Goal: Task Accomplishment & Management: Manage account settings

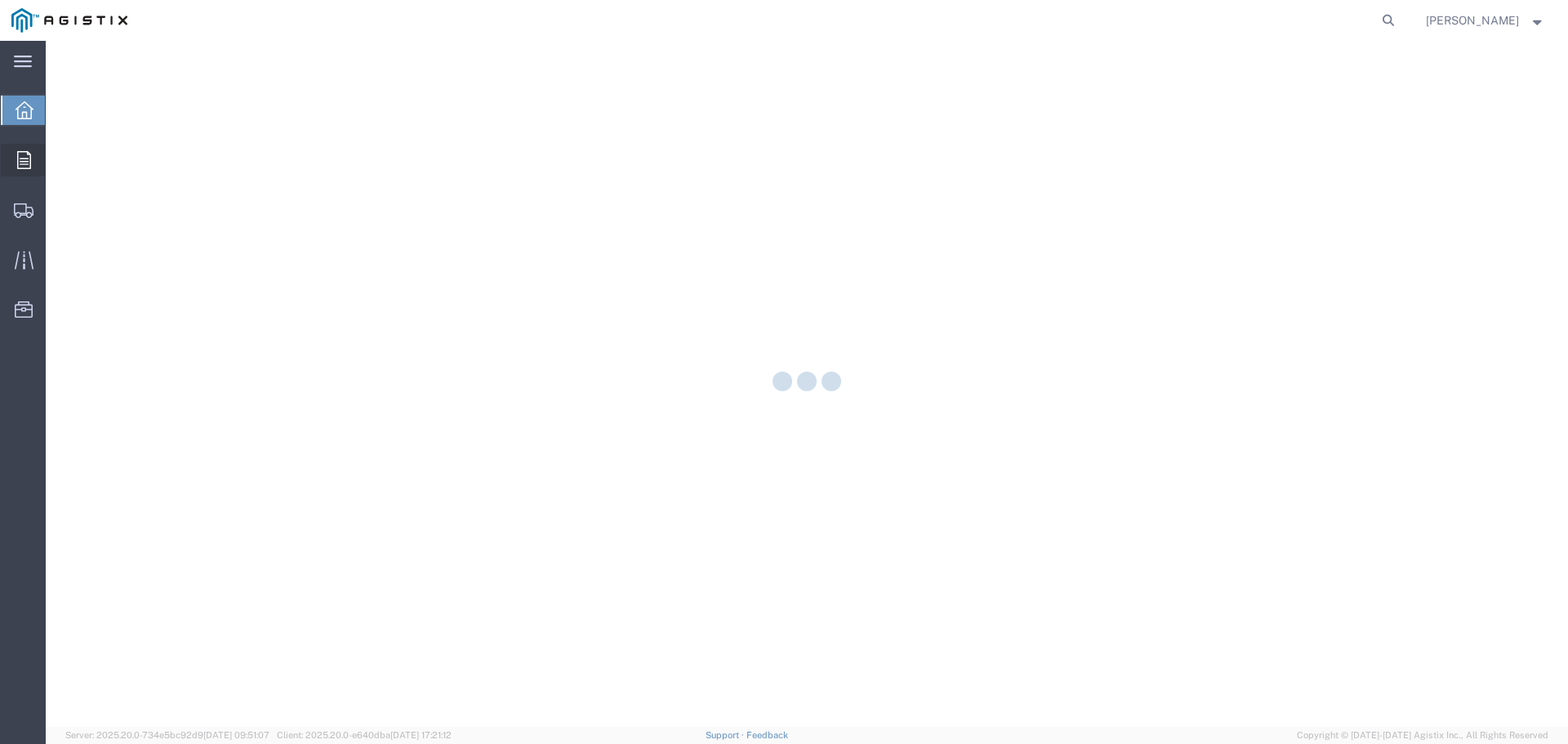
click at [26, 163] on icon at bounding box center [24, 160] width 14 height 18
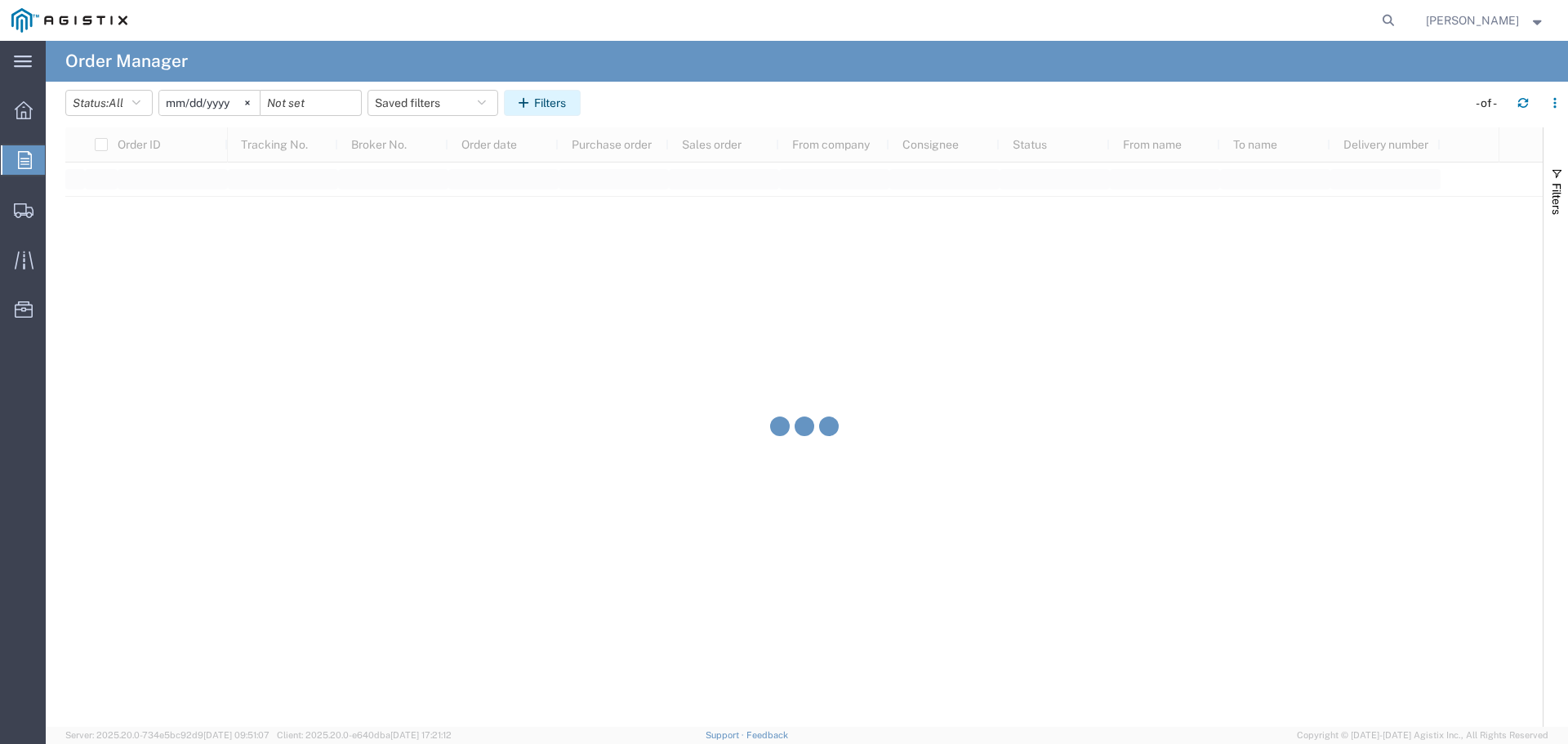
click at [564, 103] on button "Filters" at bounding box center [542, 103] width 77 height 26
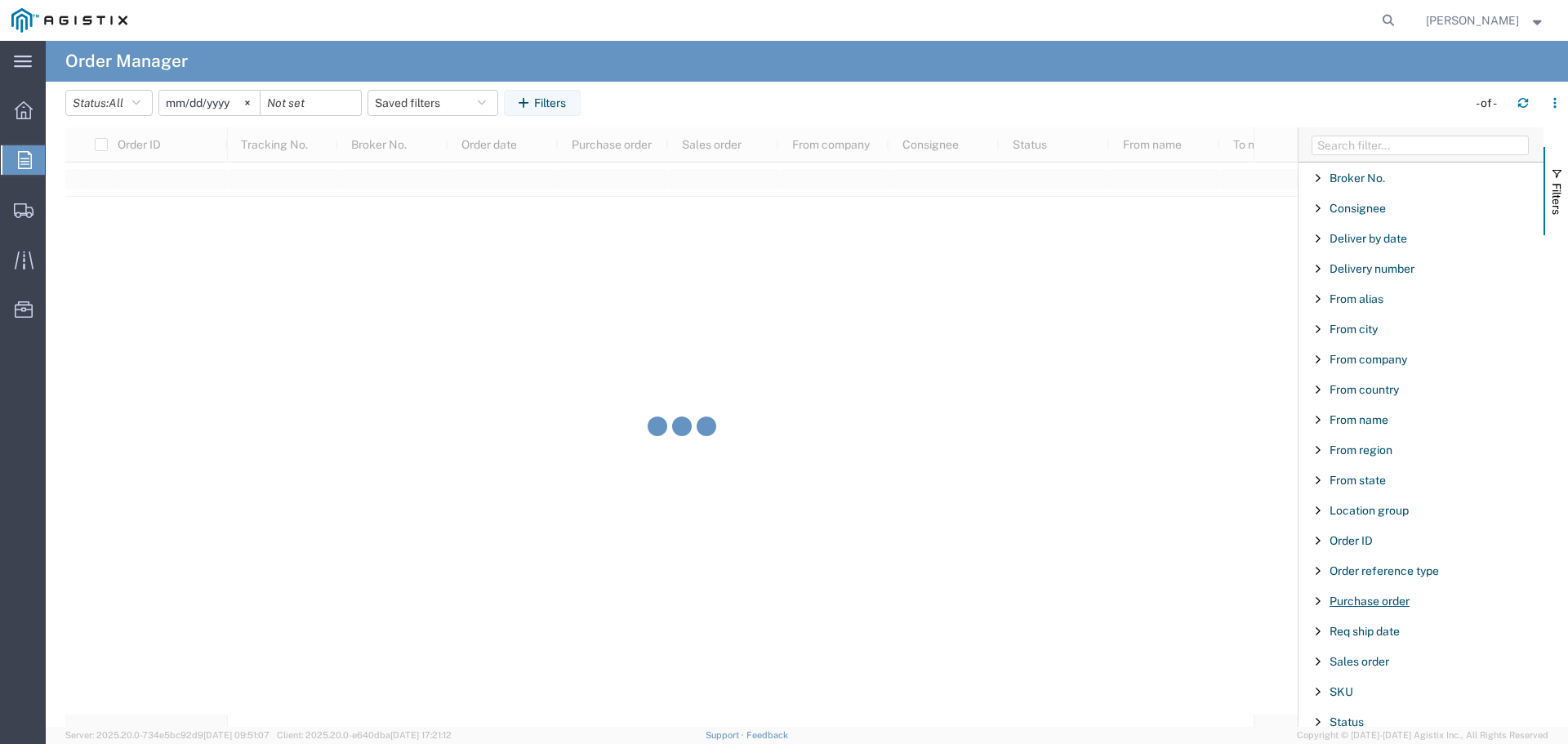
click at [1381, 600] on span "Purchase order" at bounding box center [1369, 601] width 80 height 13
click at [1363, 673] on input "Filter Value" at bounding box center [1427, 670] width 214 height 20
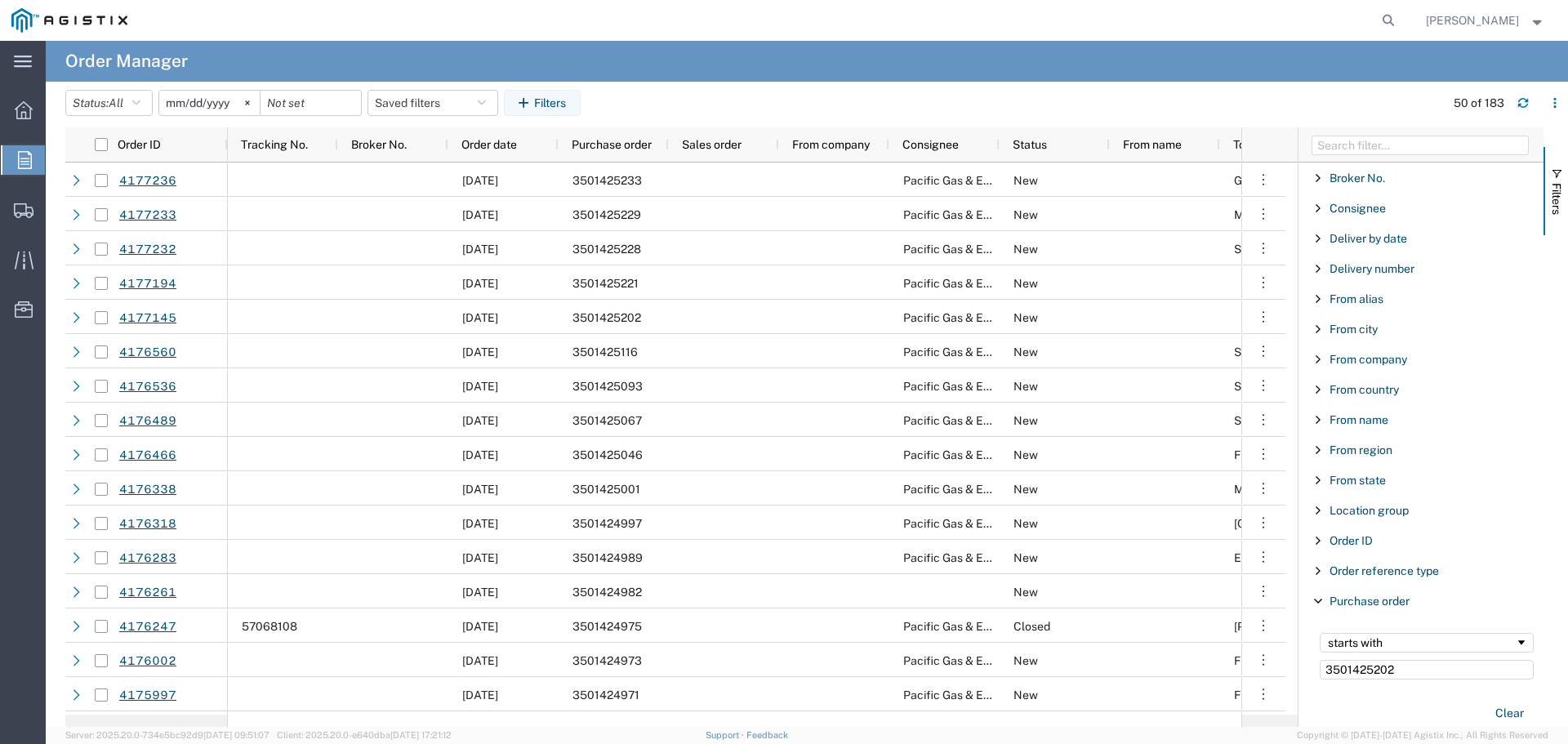
type input "3501425202"
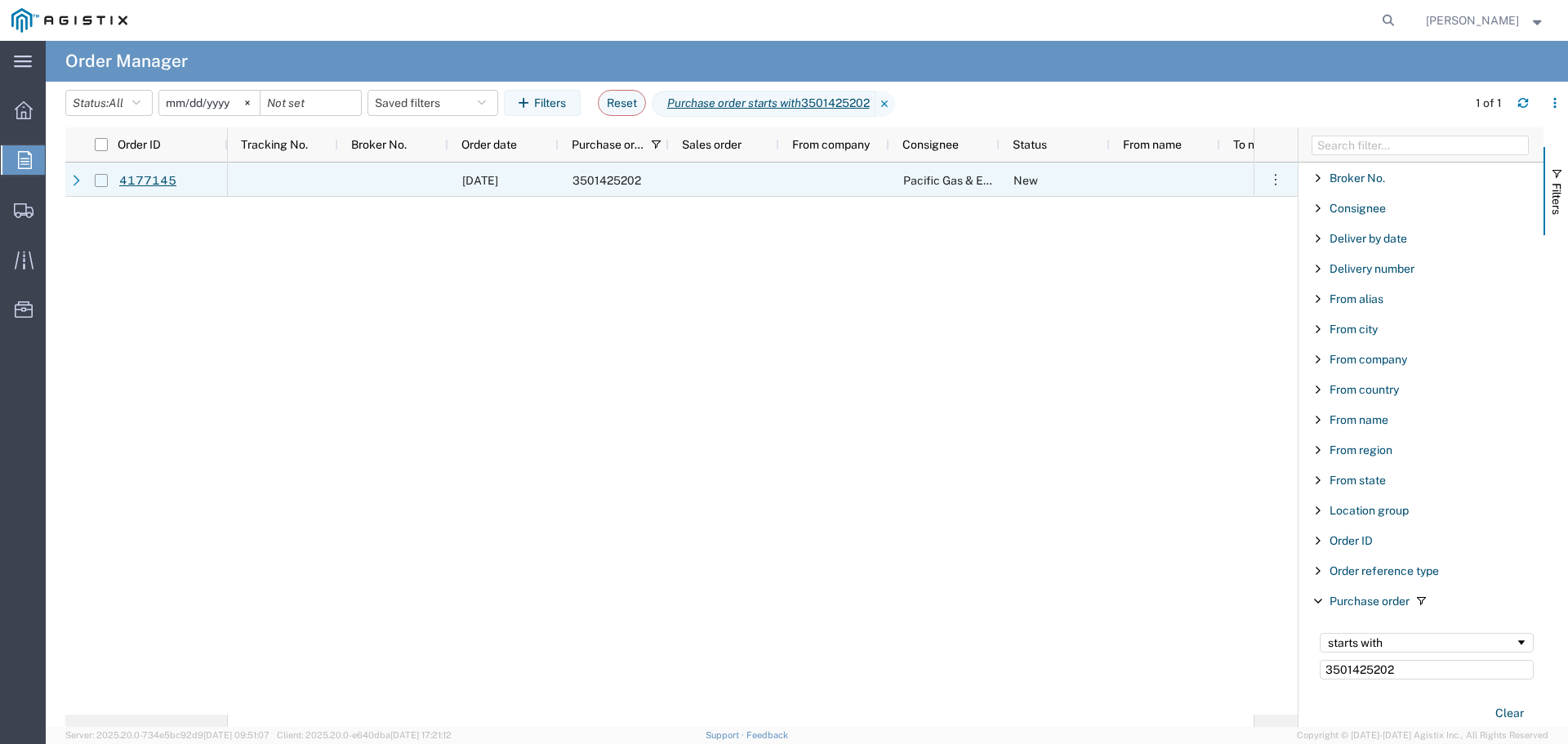
click at [98, 179] on input "Press Space to toggle row selection (unchecked)" at bounding box center [102, 181] width 13 height 13
checkbox input "true"
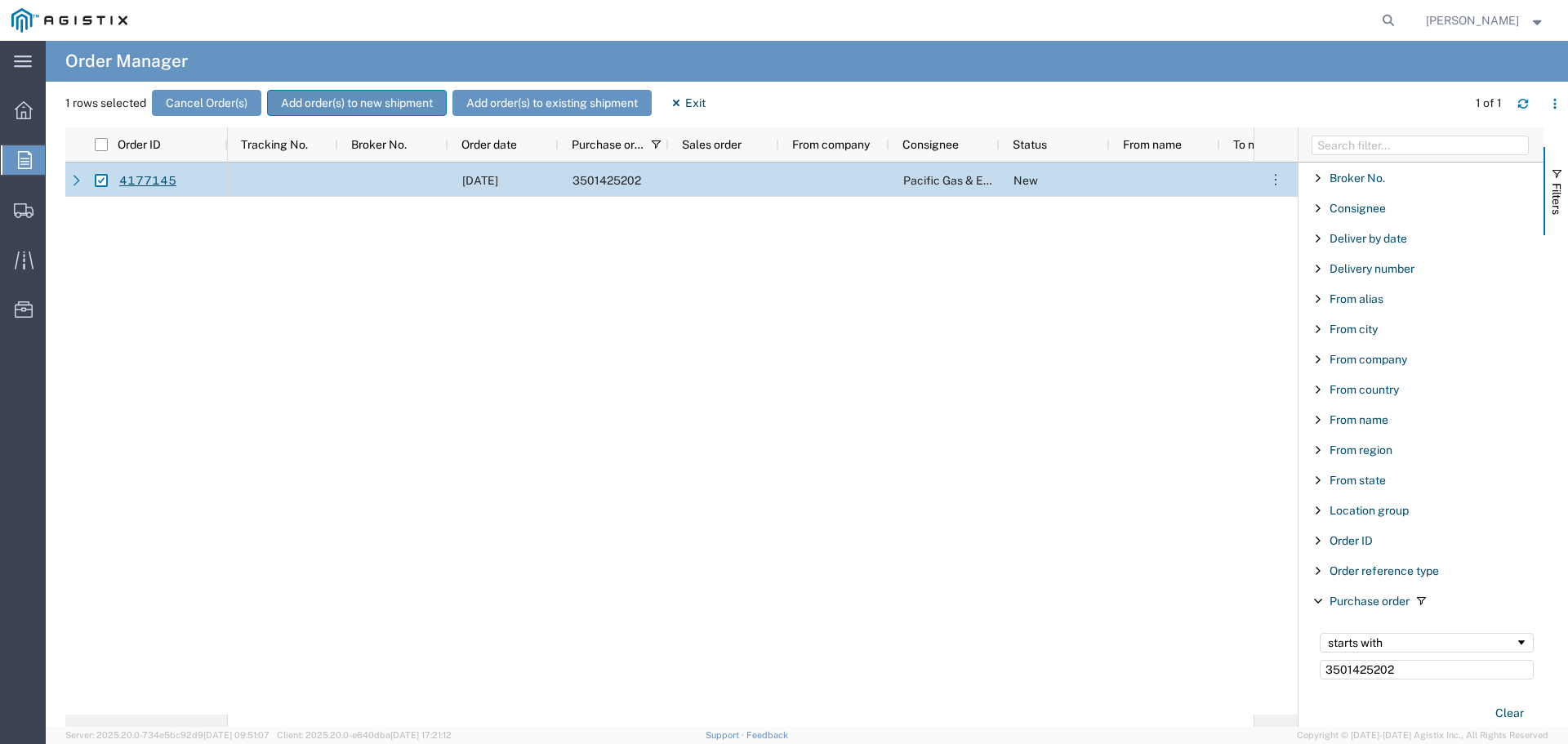
click at [324, 98] on button "Add order(s) to new shipment" at bounding box center [357, 103] width 180 height 26
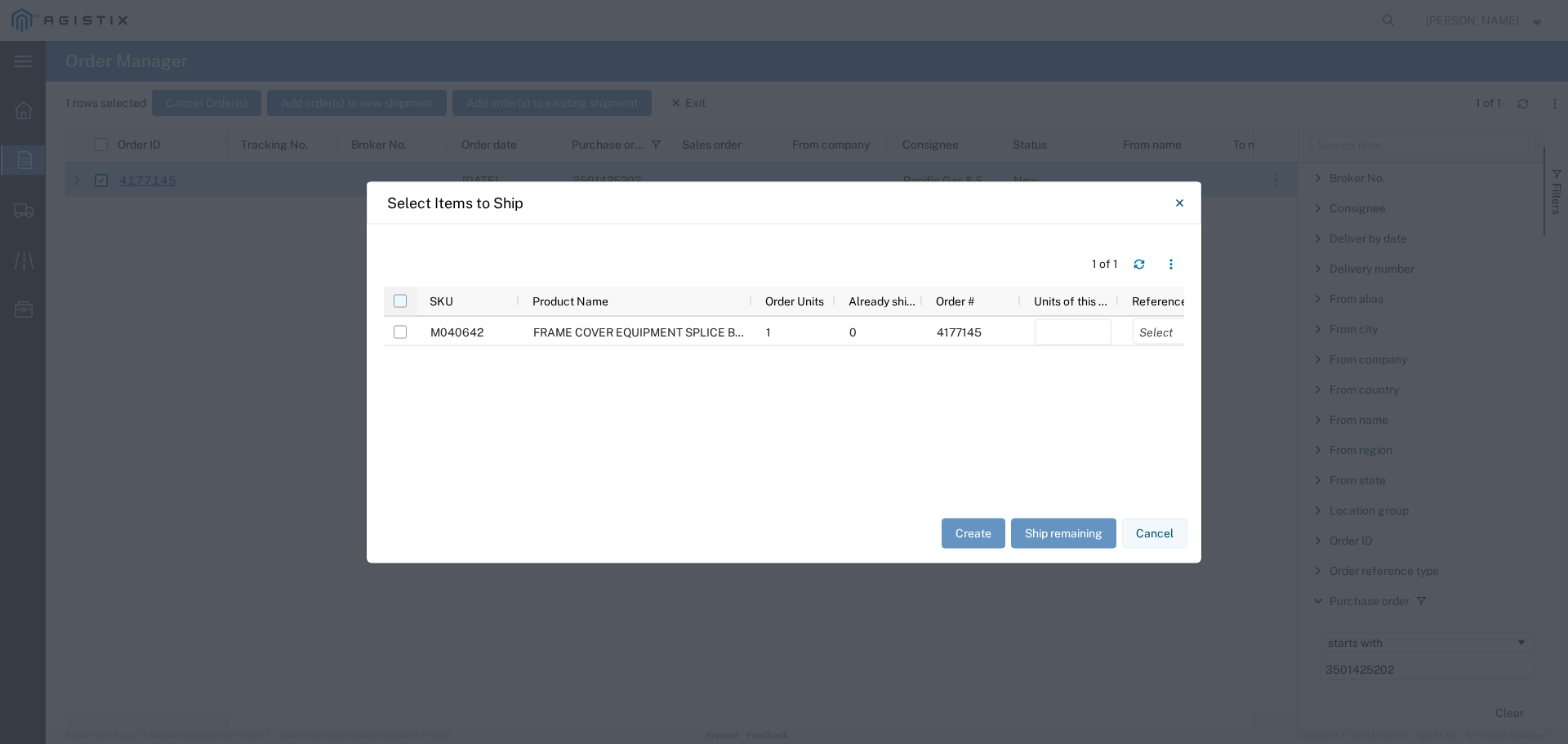
click at [399, 301] on input "checkbox" at bounding box center [400, 300] width 13 height 13
checkbox input "true"
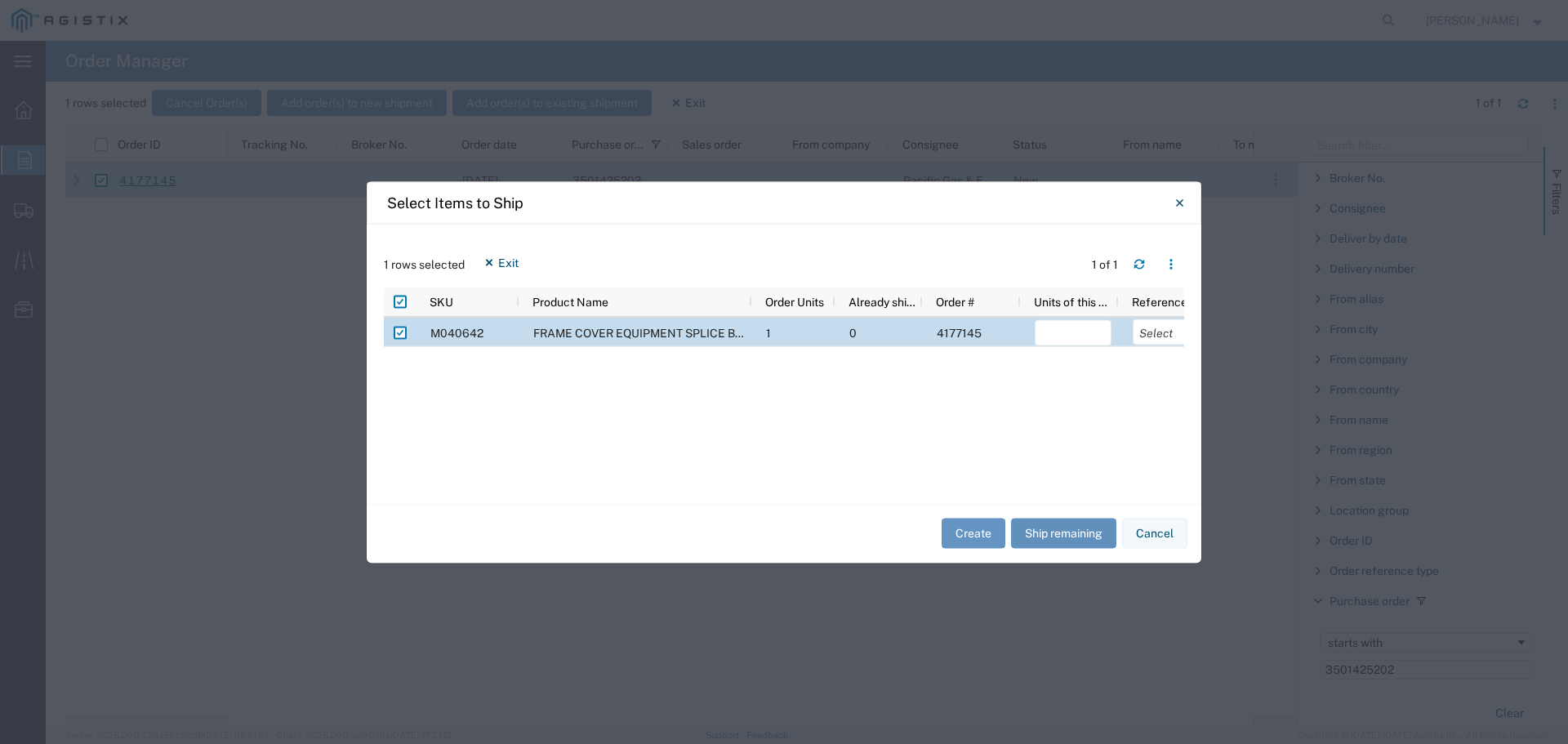
click at [1041, 533] on button "Ship remaining" at bounding box center [1064, 534] width 106 height 31
type input "1"
click at [1149, 335] on select "Select Purchase Order Delivery Number" at bounding box center [1171, 332] width 77 height 26
select select "PURCHORD"
click at [1133, 318] on select "Select Purchase Order Delivery Number" at bounding box center [1171, 332] width 77 height 26
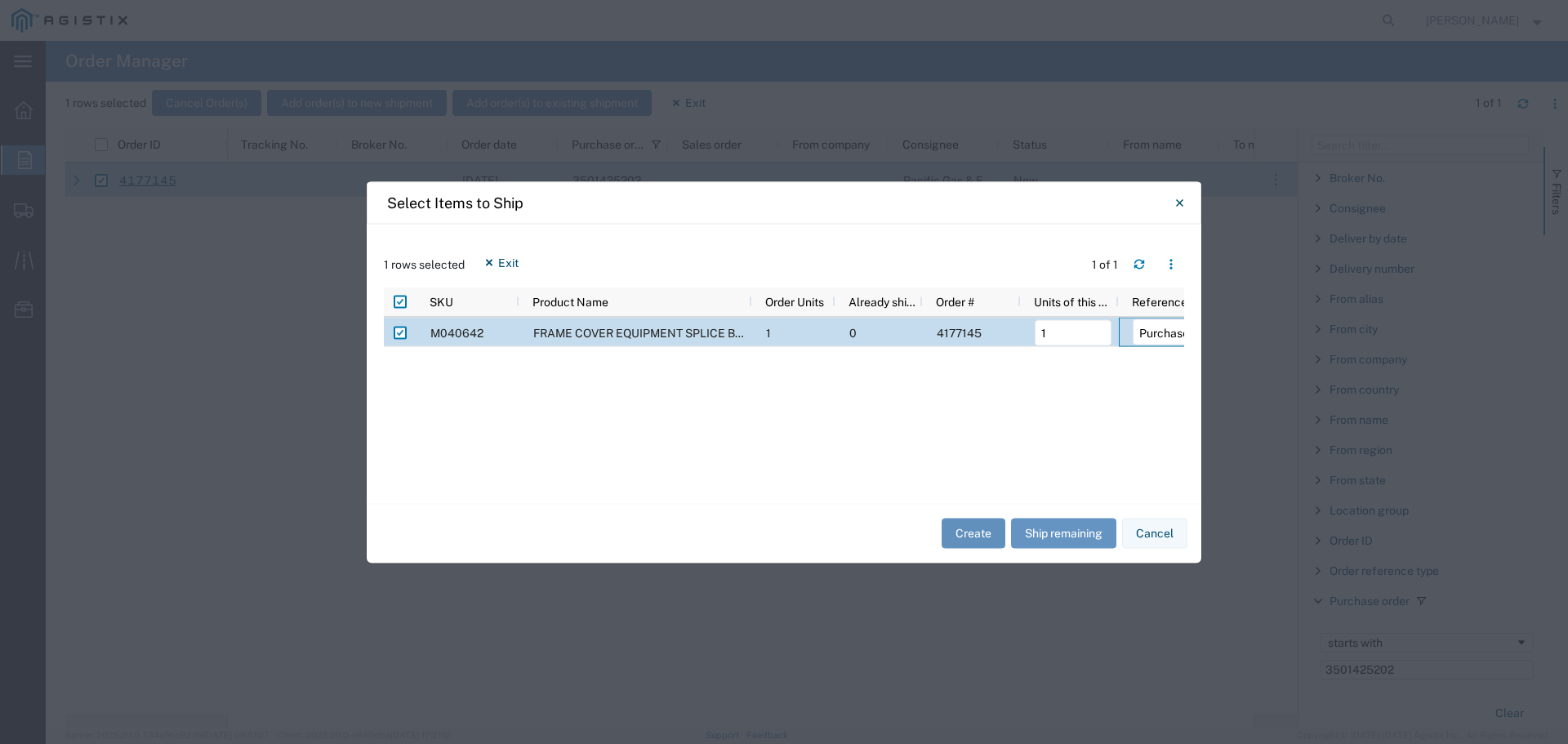
click at [968, 533] on button "Create" at bounding box center [973, 534] width 64 height 31
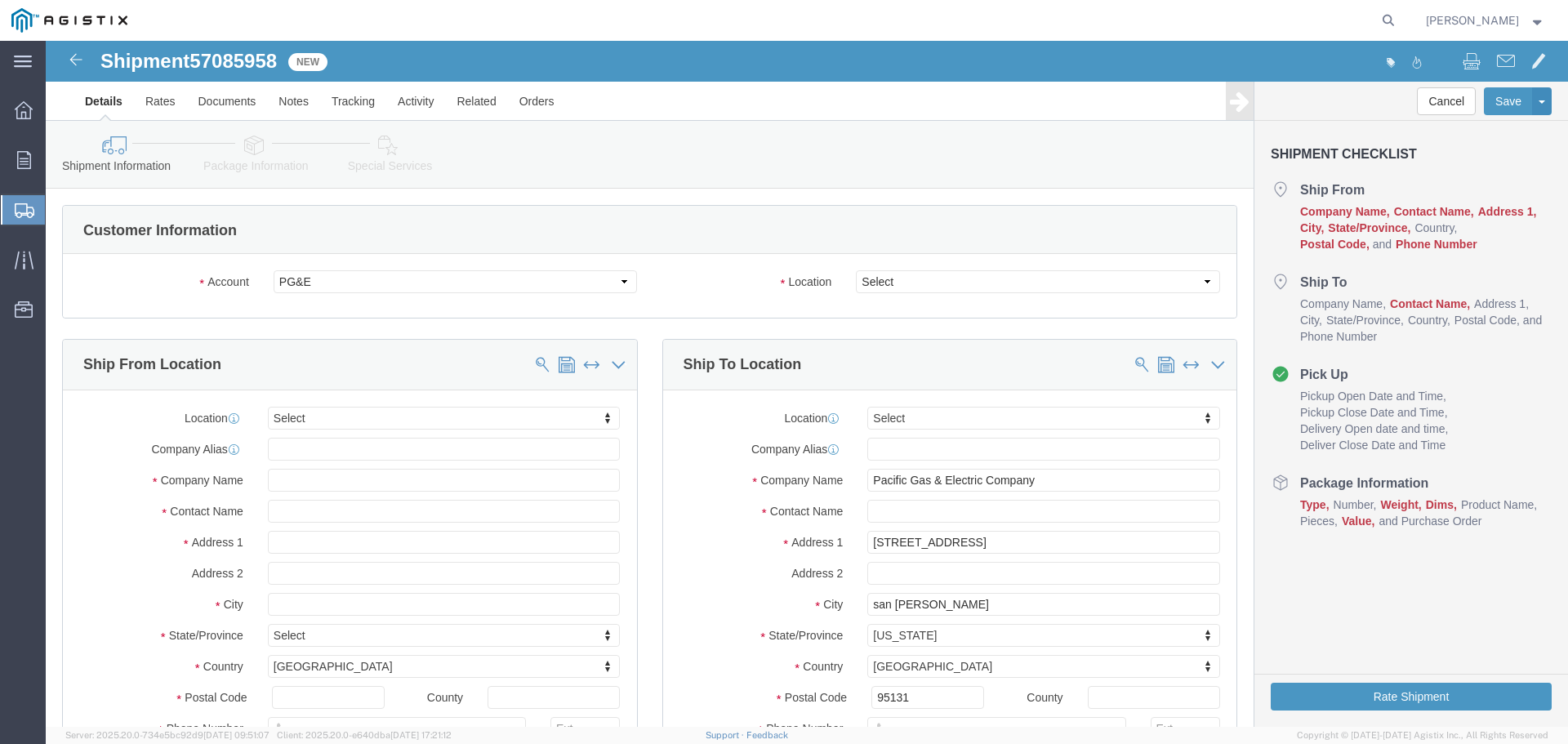
select select
drag, startPoint x: 903, startPoint y: 280, endPoint x: 857, endPoint y: 238, distance: 62.3
click select "Select All Others Fremont DC Fresno DC Wheatland DC"
select select "23082"
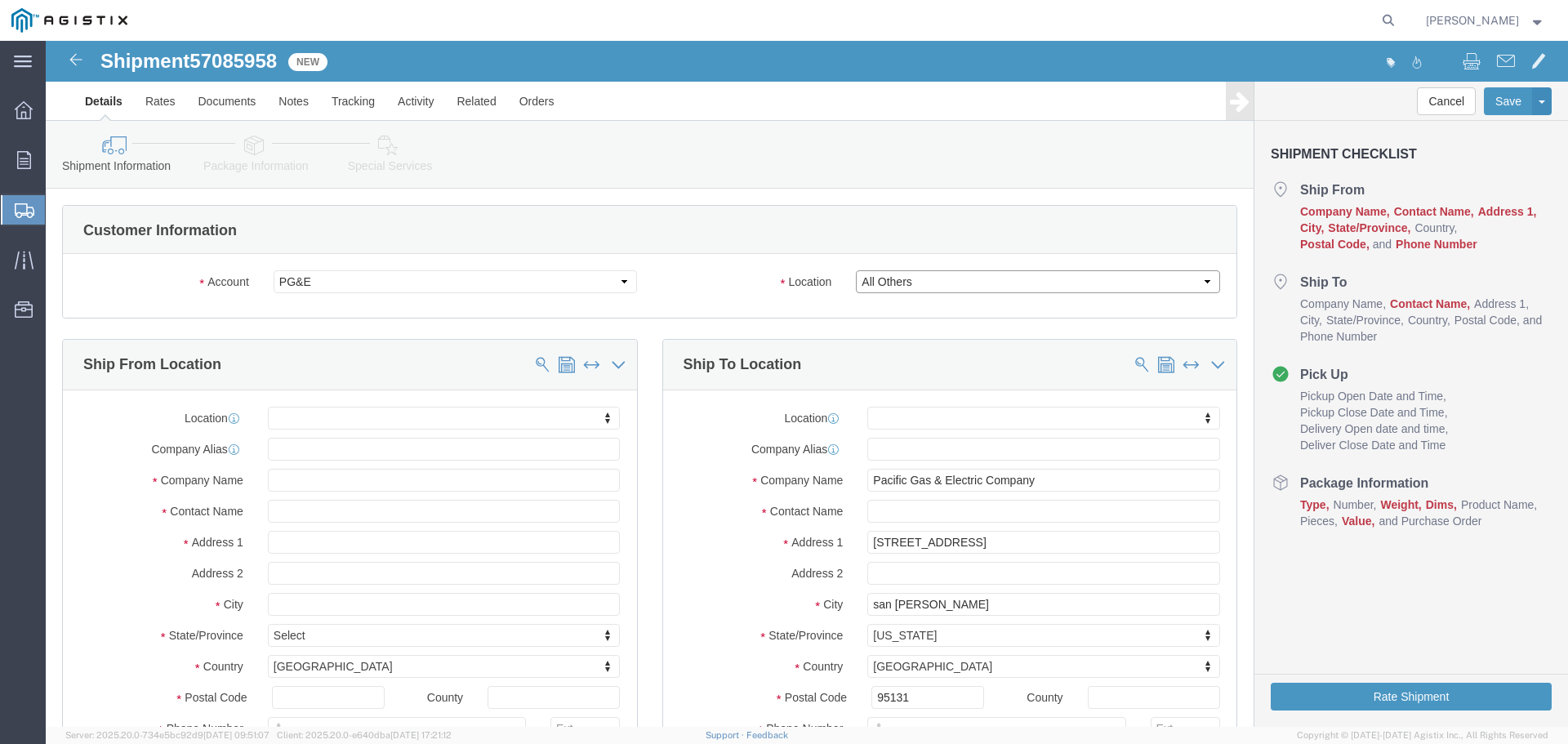
click select "Select All Others Fremont DC Fresno DC Wheatland DC"
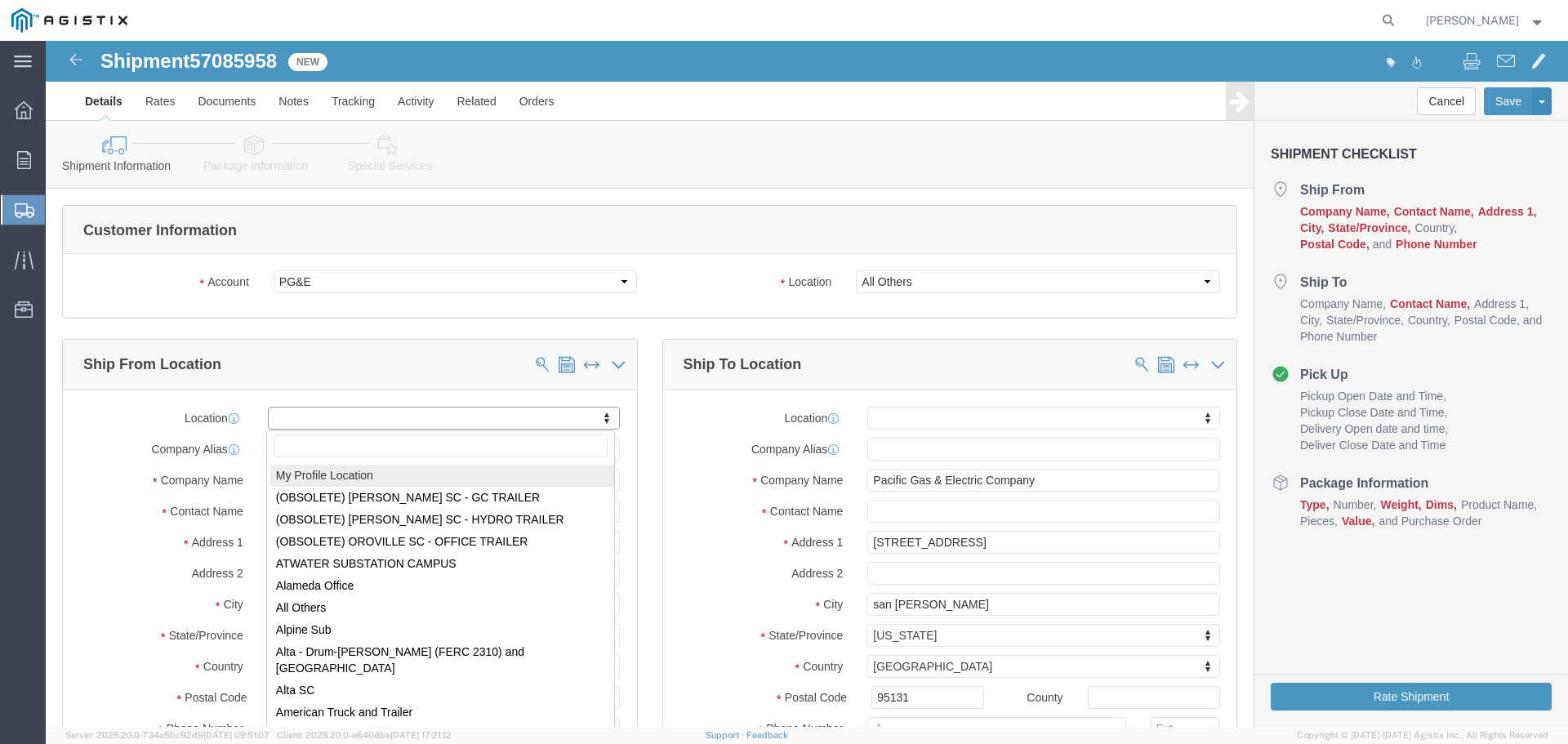
select select "MYPROFILE"
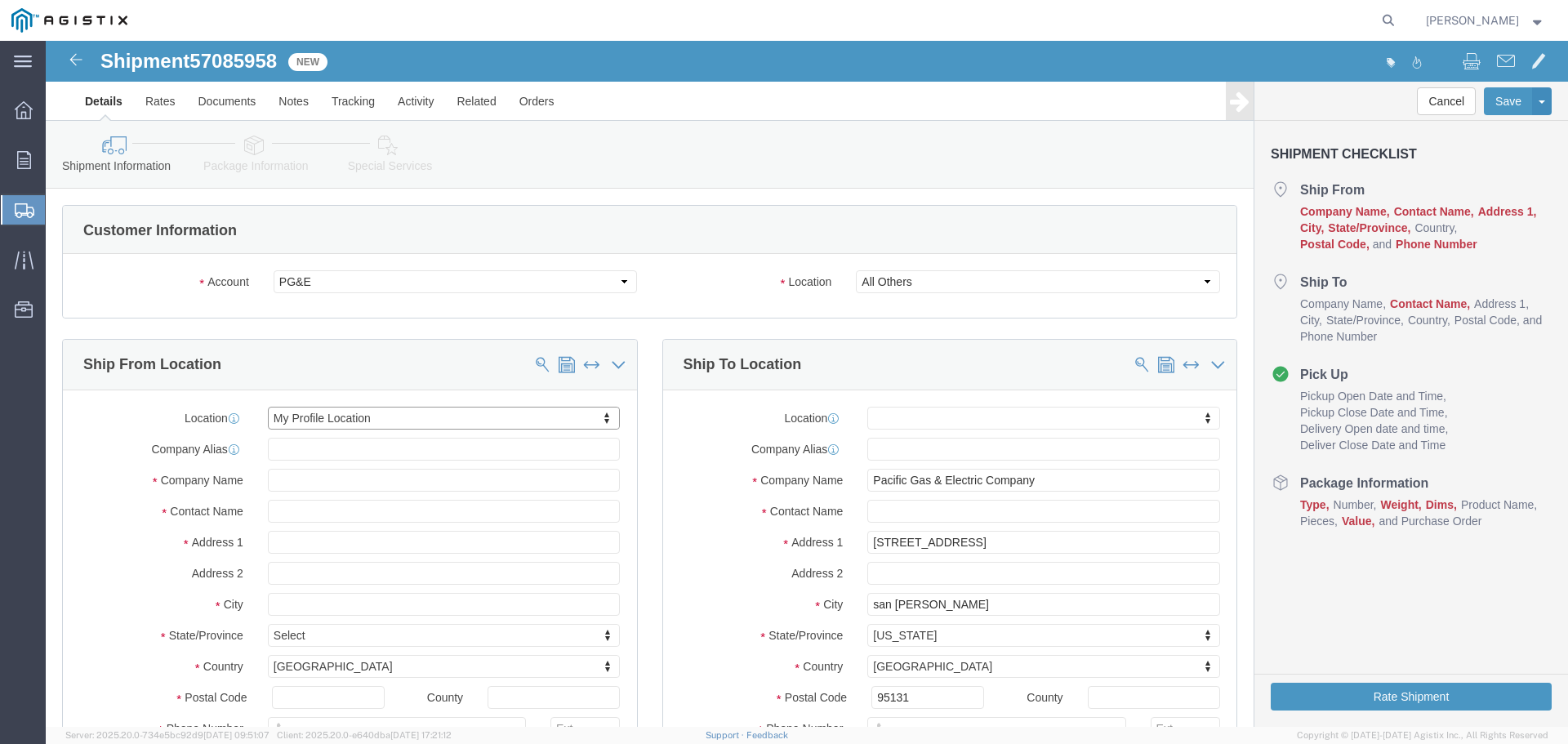
select select "CA"
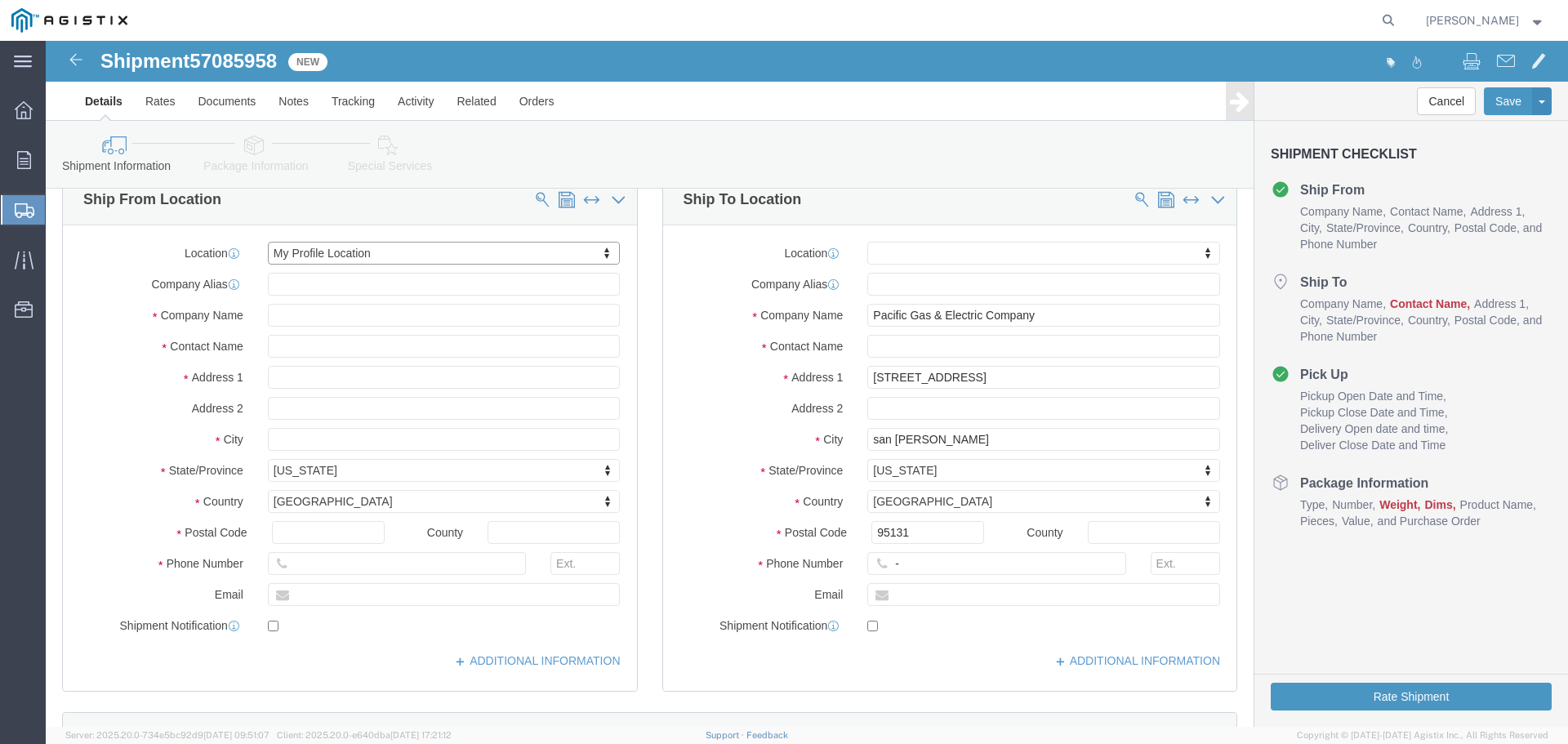
scroll to position [245, 0]
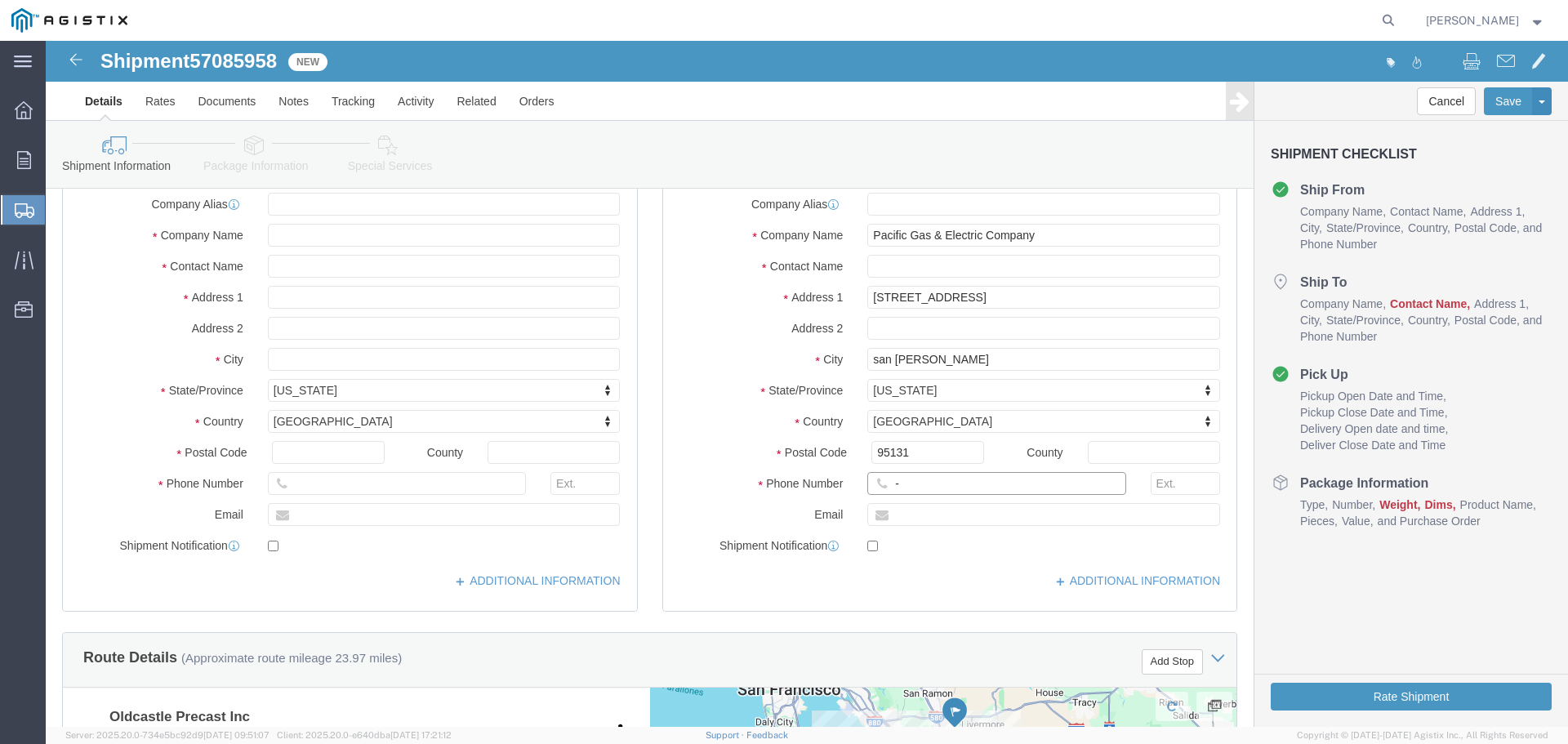
click input "-"
click input "text"
type input "San Jose Yard"
type input "123-456-7891"
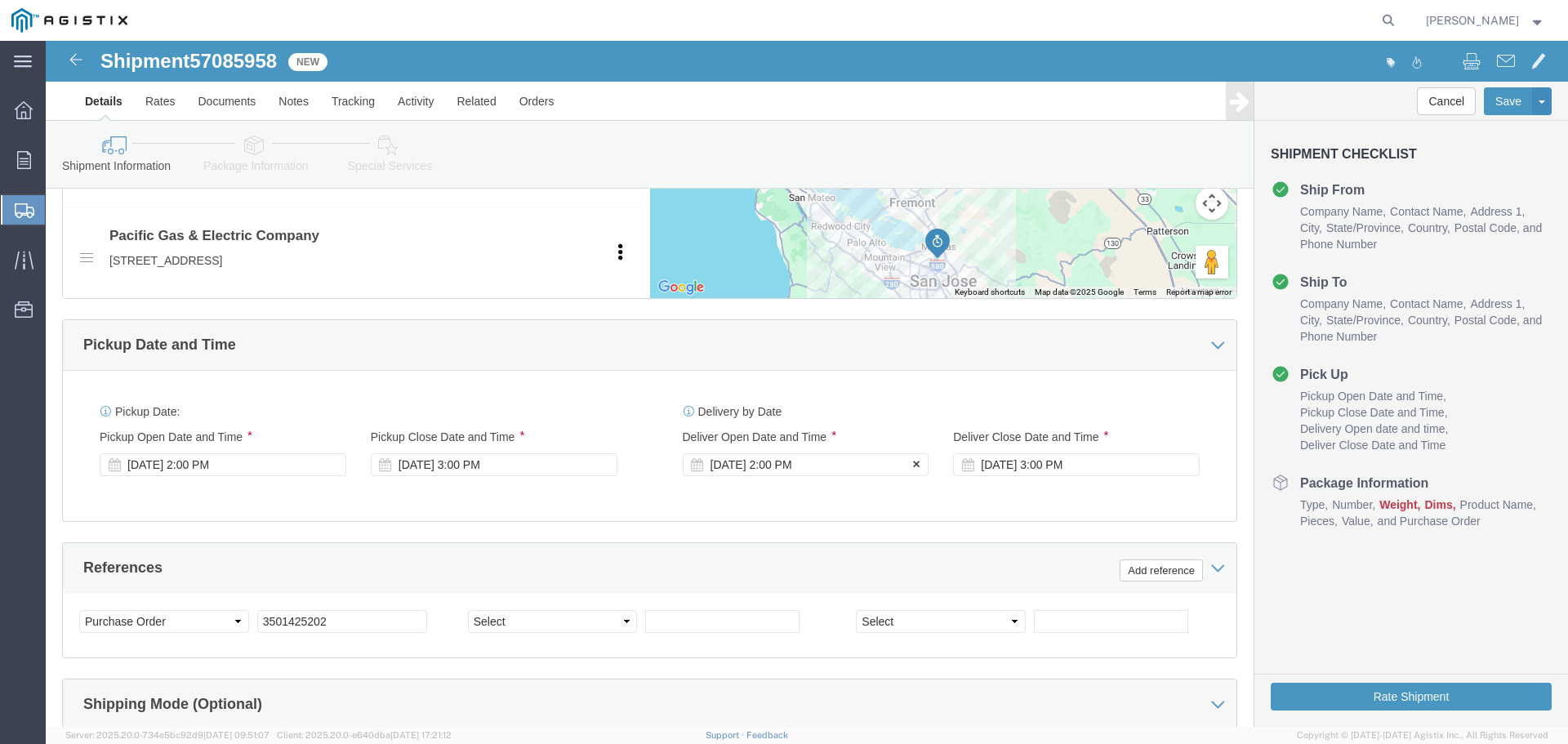
click div "Oct 15 2025 2:00 PM"
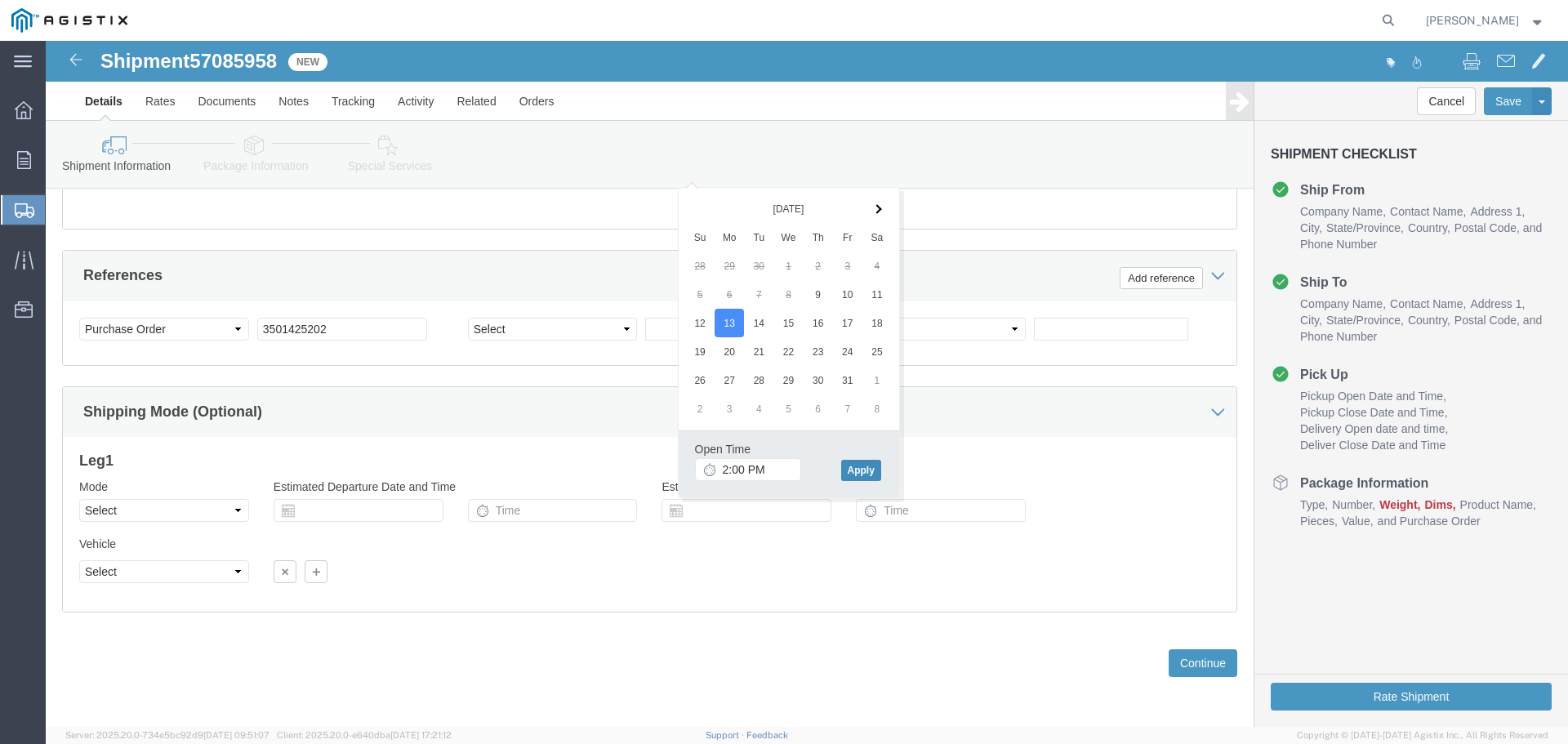
click button "Apply"
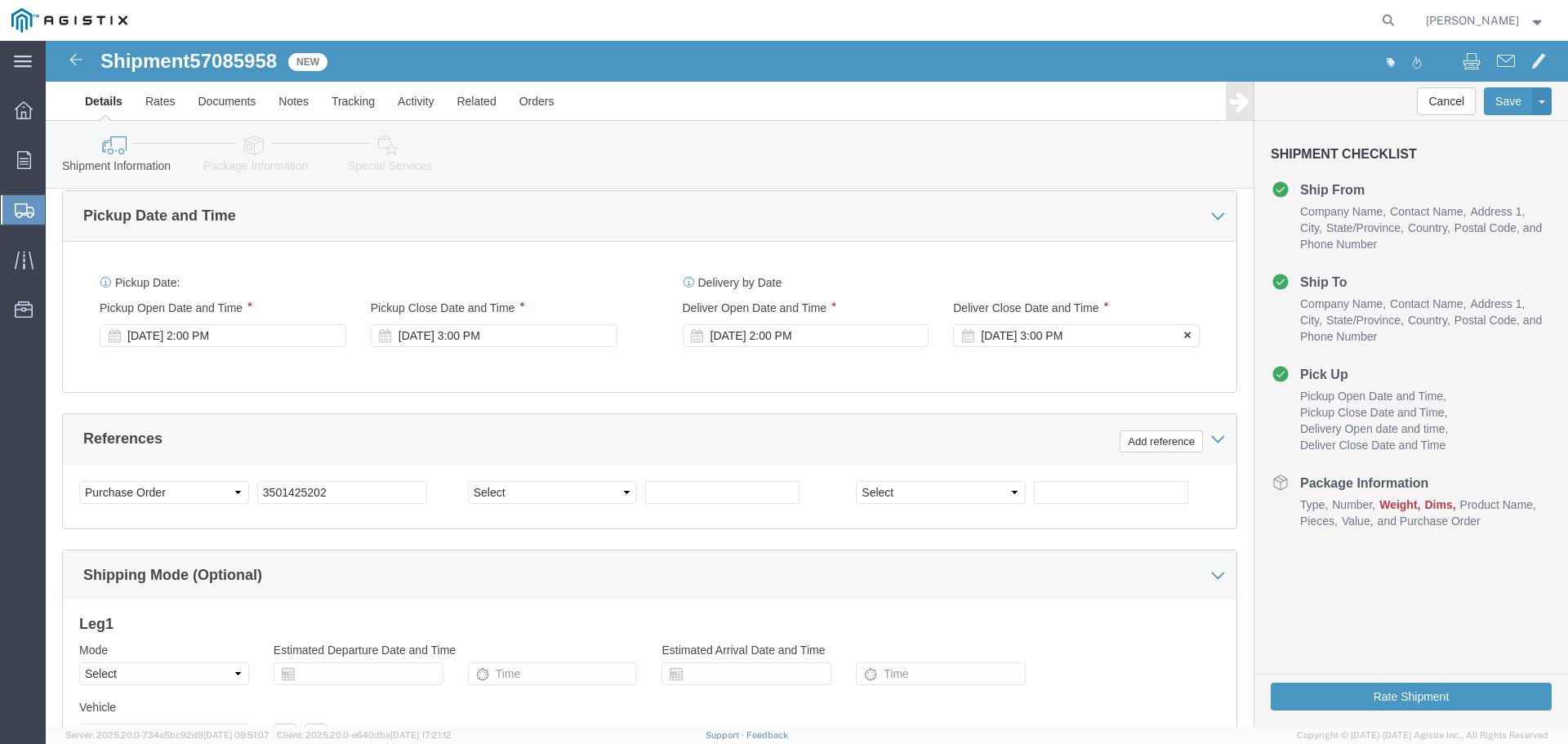
click div "Oct 15 2025 3:00 PM"
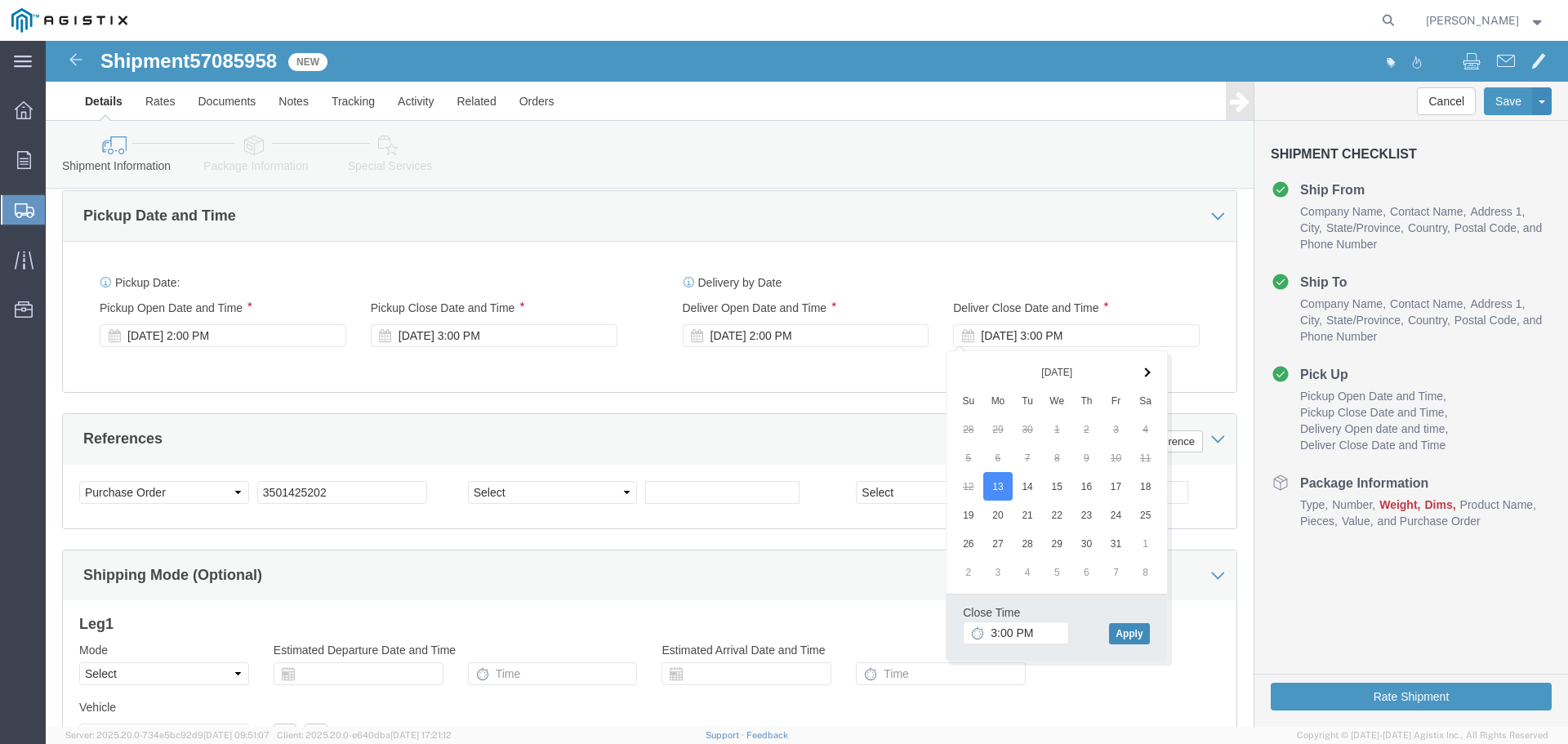
click button "Apply"
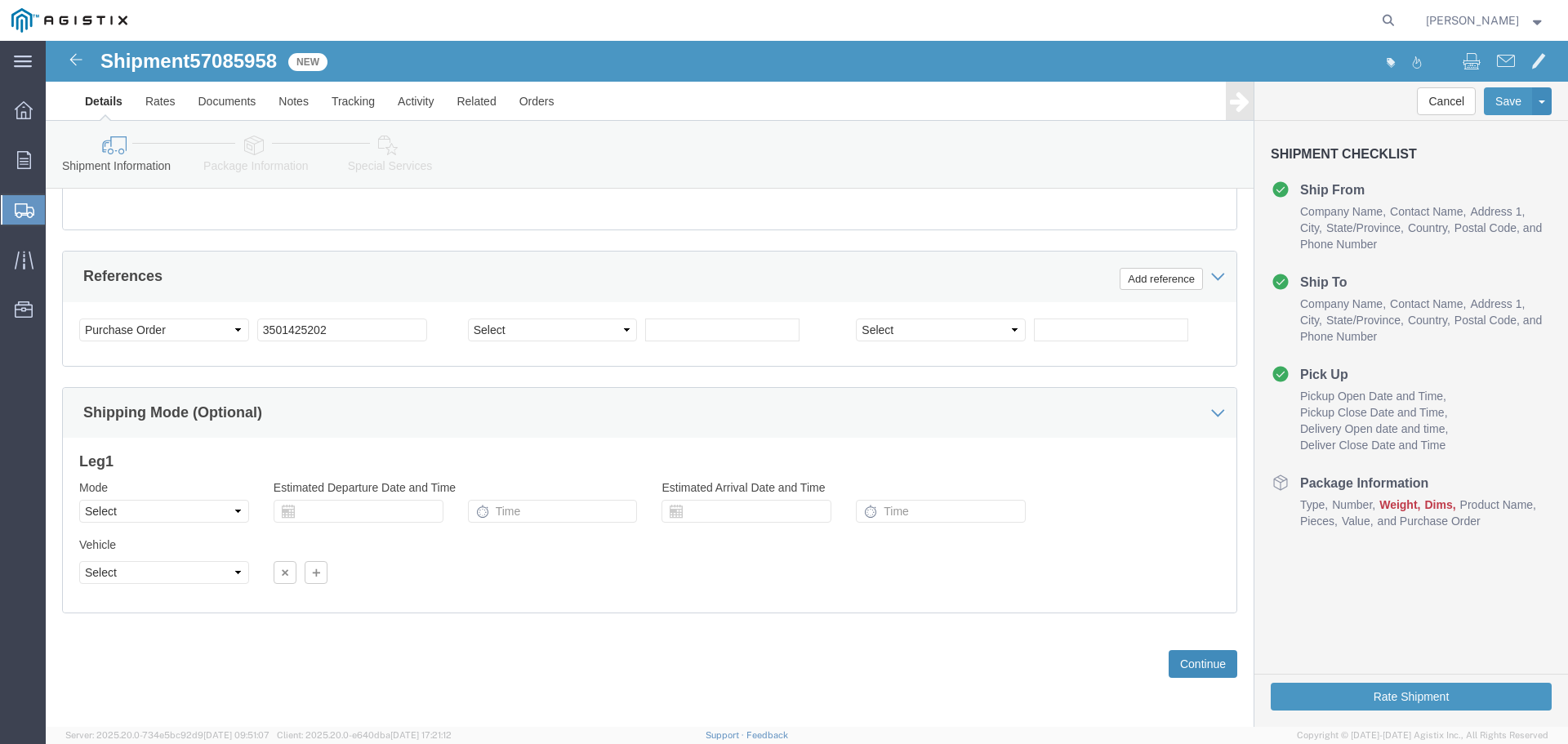
scroll to position [1109, 0]
click button "Continue"
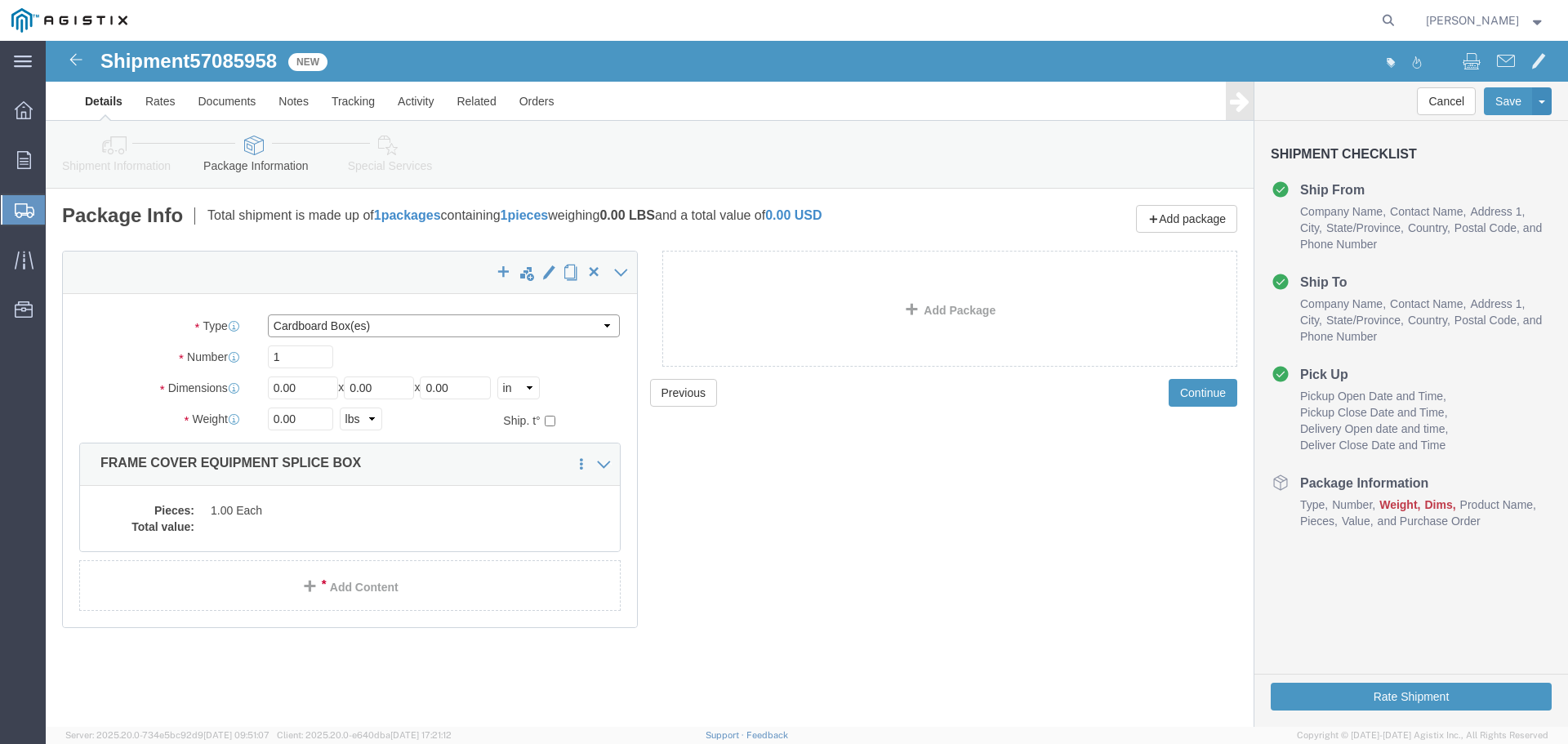
click select "Select Bulk Bundle(s) Cardboard Box(es) Carton(s) Crate(s) Drum(s) (Fiberboard)…"
select select "YRPK"
click select "Select Bulk Bundle(s) Cardboard Box(es) Carton(s) Crate(s) Drum(s) (Fiberboard)…"
click input "1"
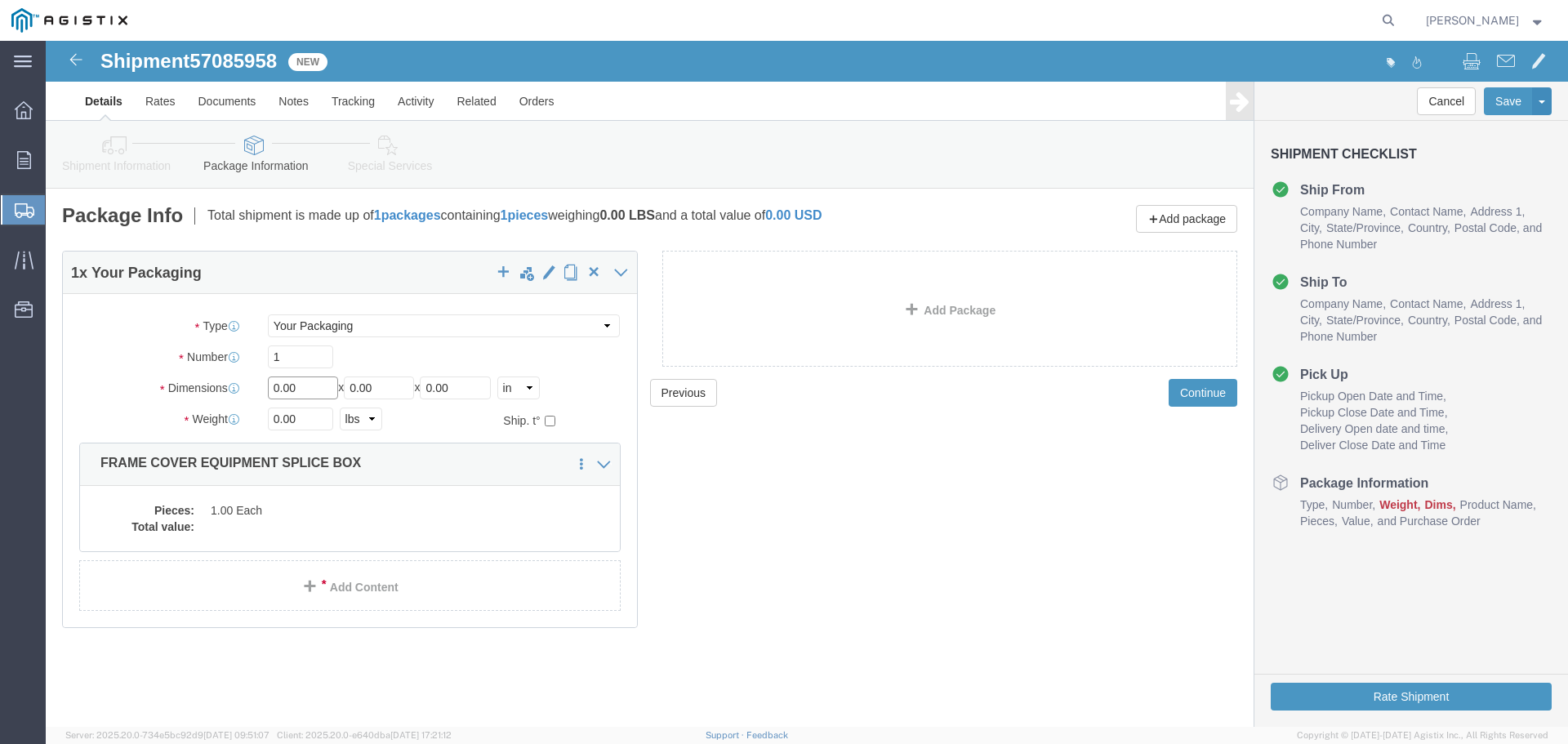
drag, startPoint x: 264, startPoint y: 351, endPoint x: 146, endPoint y: 343, distance: 118.3
click div "Dimensions Length 0.00 x Width 0.00 x Height 0.00 Select cm ft in"
type input "54"
type input "102"
type input "6"
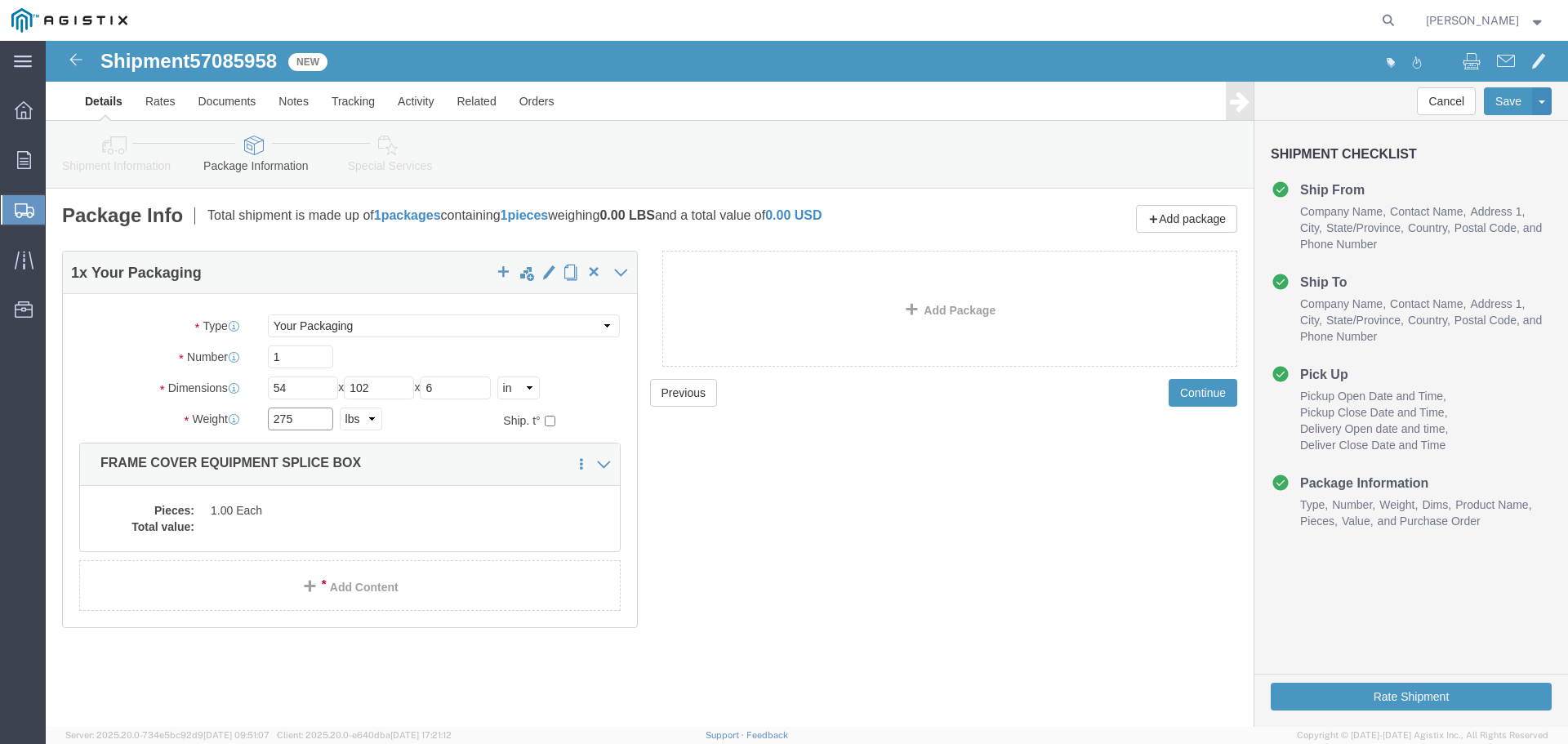
type input "275"
click dd "1.00 Each"
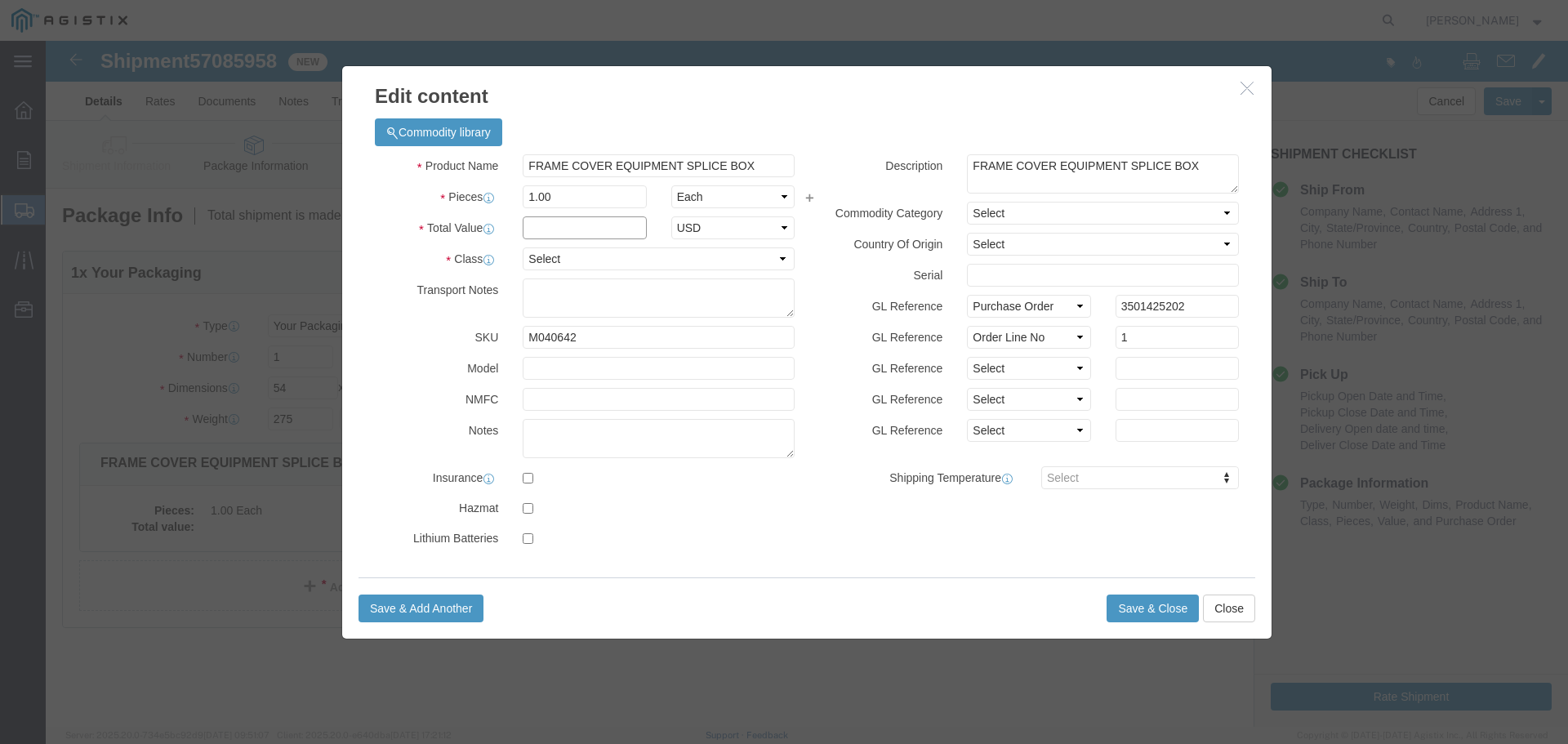
click input "text"
type input "1"
click select "Select 50 55 60 65 70 85 92.5 100 125 175 250 300 400"
select select "55"
click select "Select 50 55 60 65 70 85 92.5 100 125 175 250 300 400"
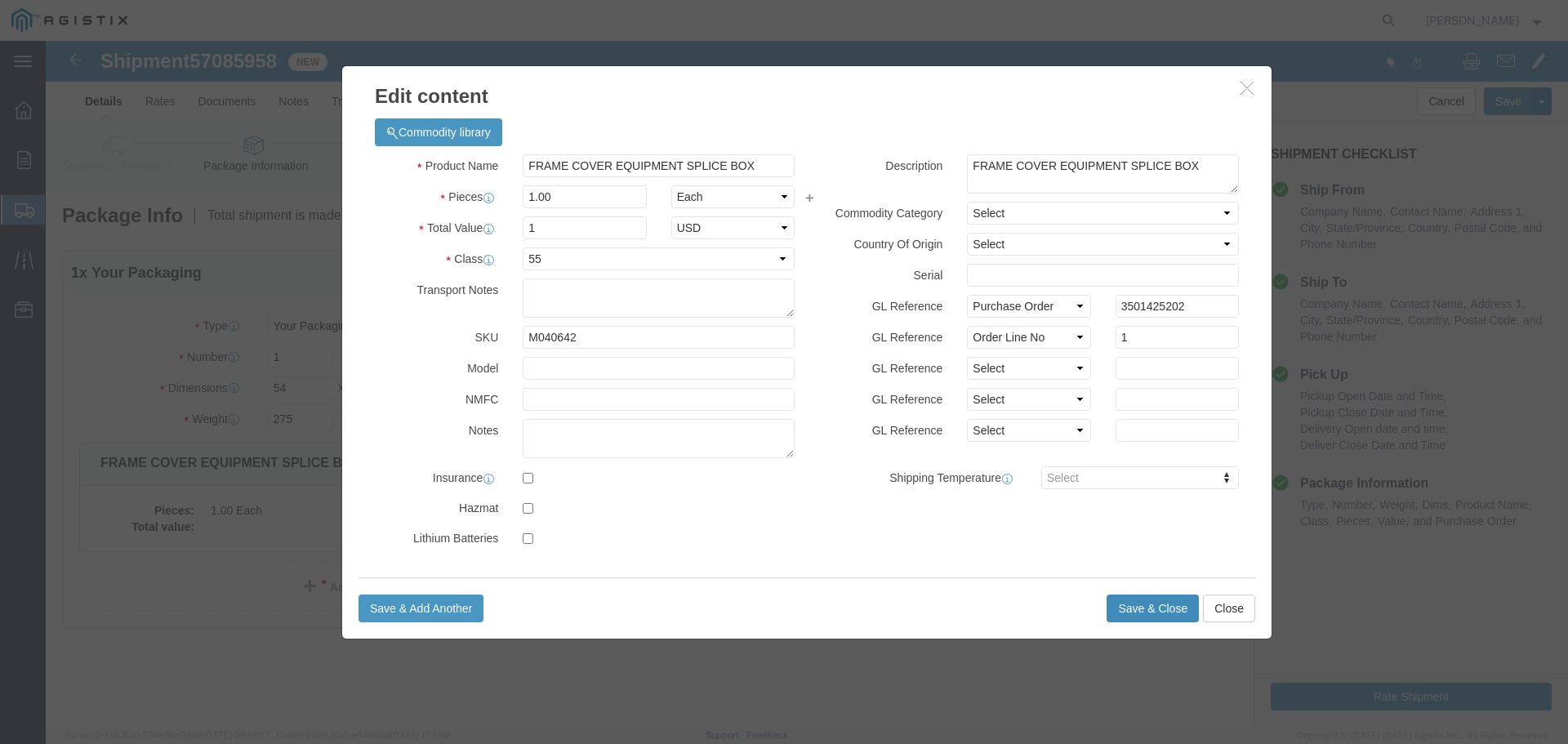
click button "Save & Close"
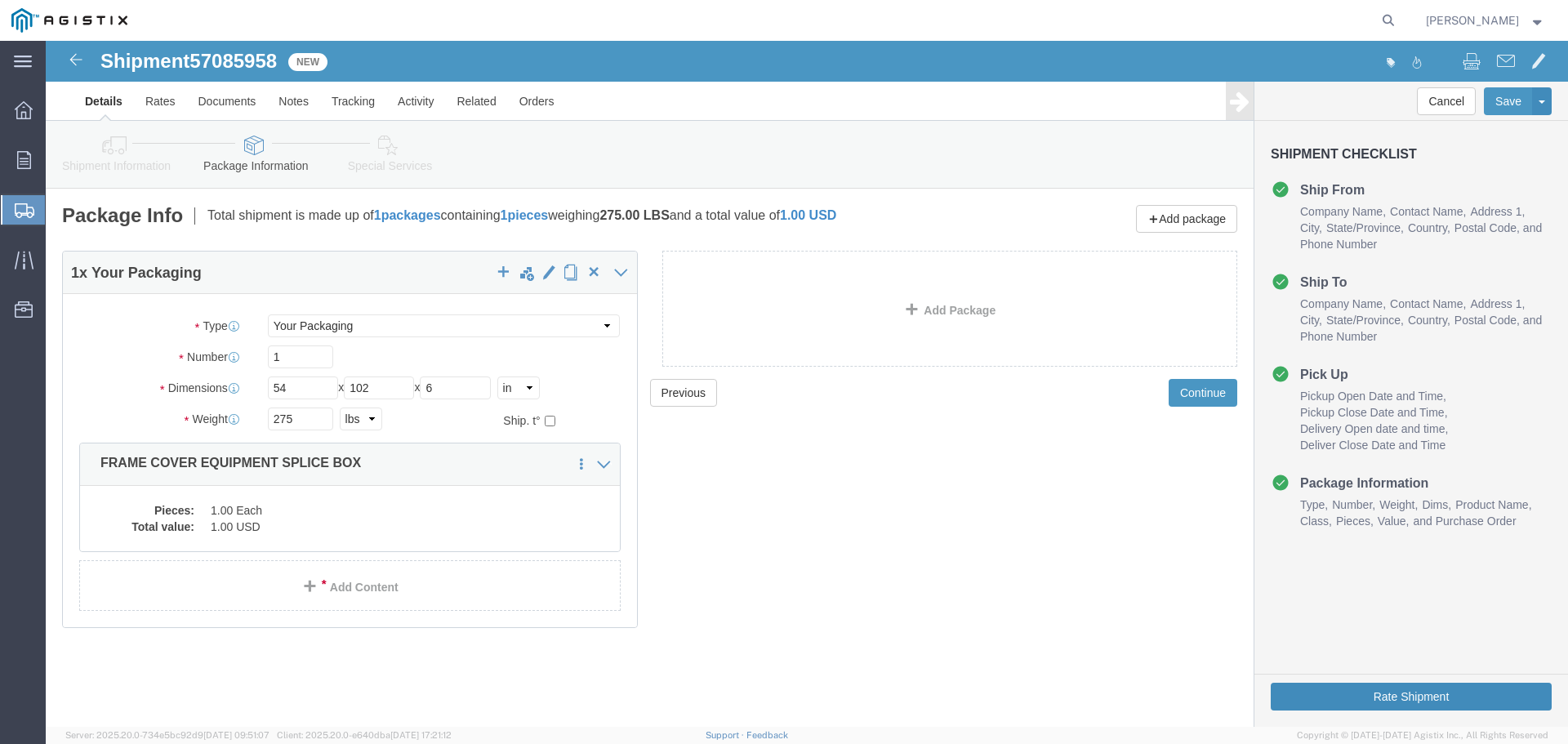
click button "Rate Shipment"
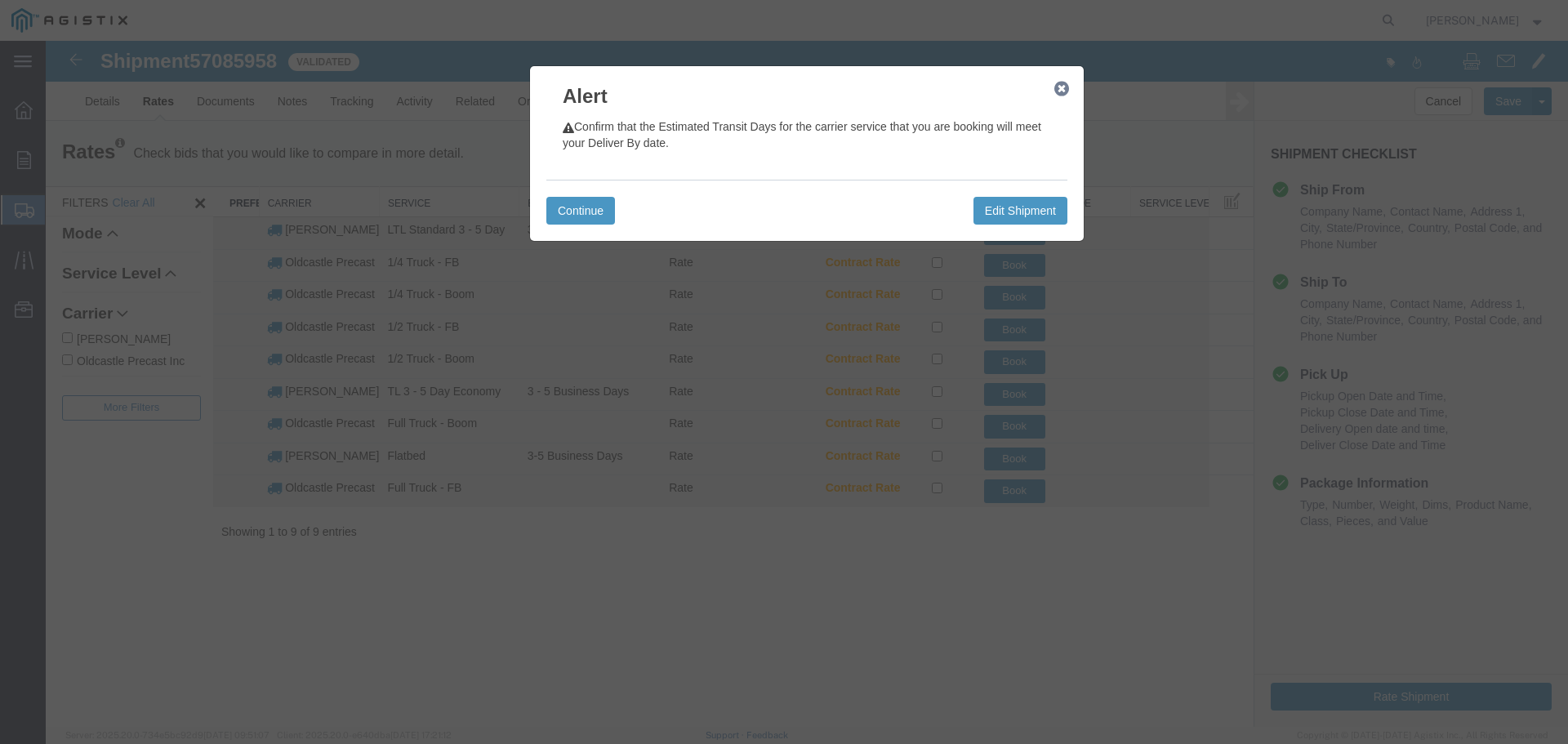
click at [1063, 91] on icon "button" at bounding box center [1062, 89] width 15 height 13
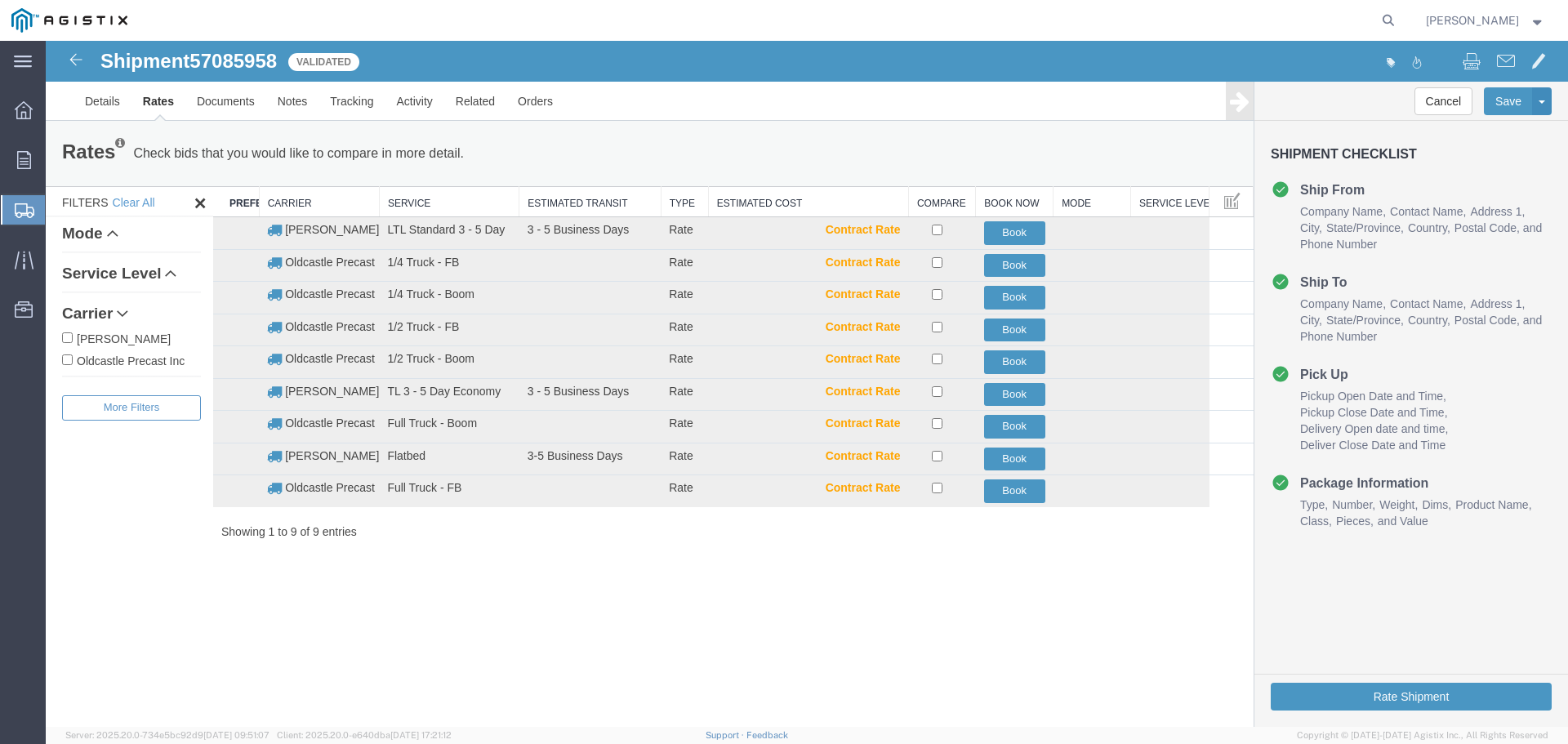
click at [141, 359] on label "Oldcastle Precast Inc" at bounding box center [131, 360] width 139 height 18
click at [73, 359] on input "Oldcastle Precast Inc" at bounding box center [67, 360] width 11 height 11
checkbox input "true"
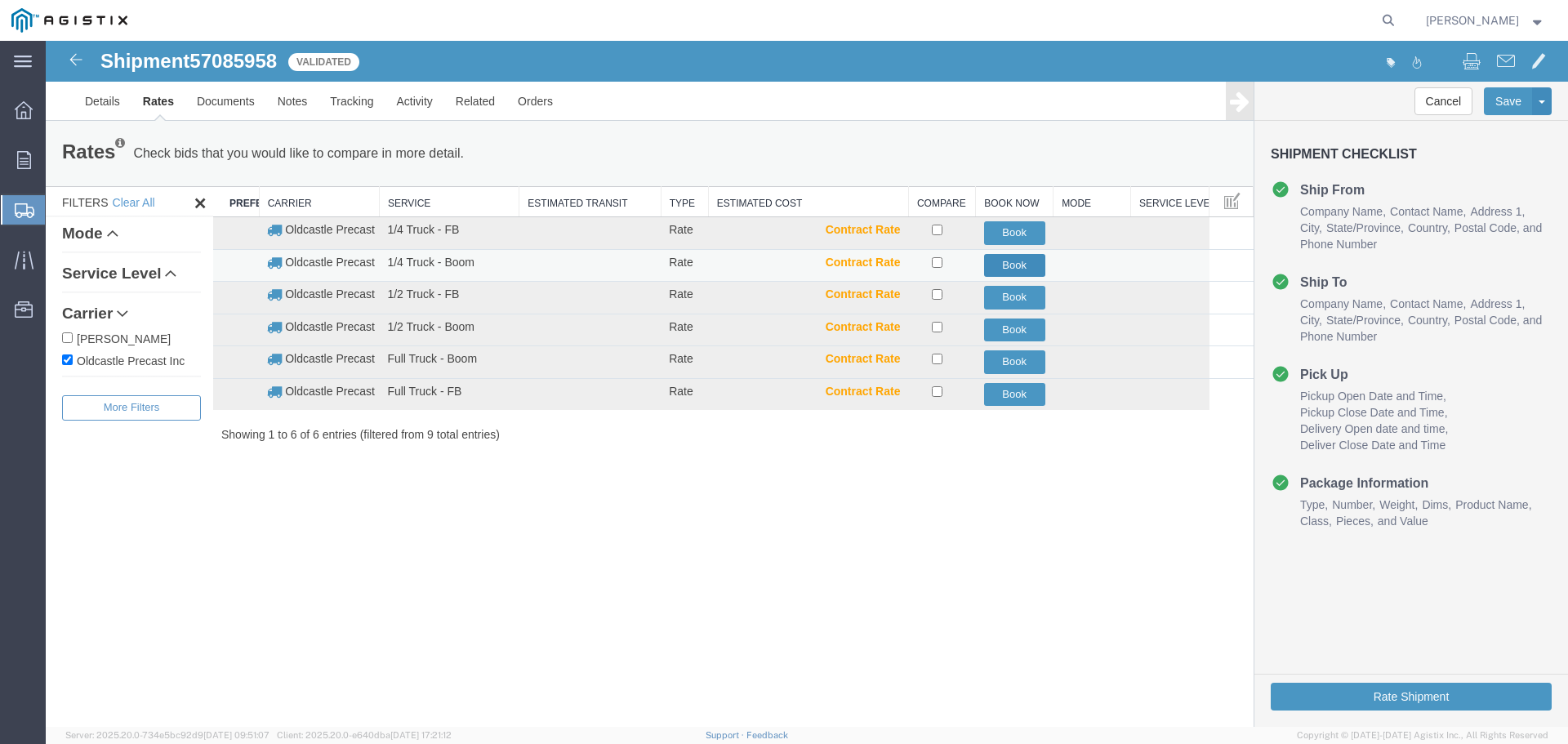
click at [1004, 266] on button "Book" at bounding box center [1015, 266] width 61 height 24
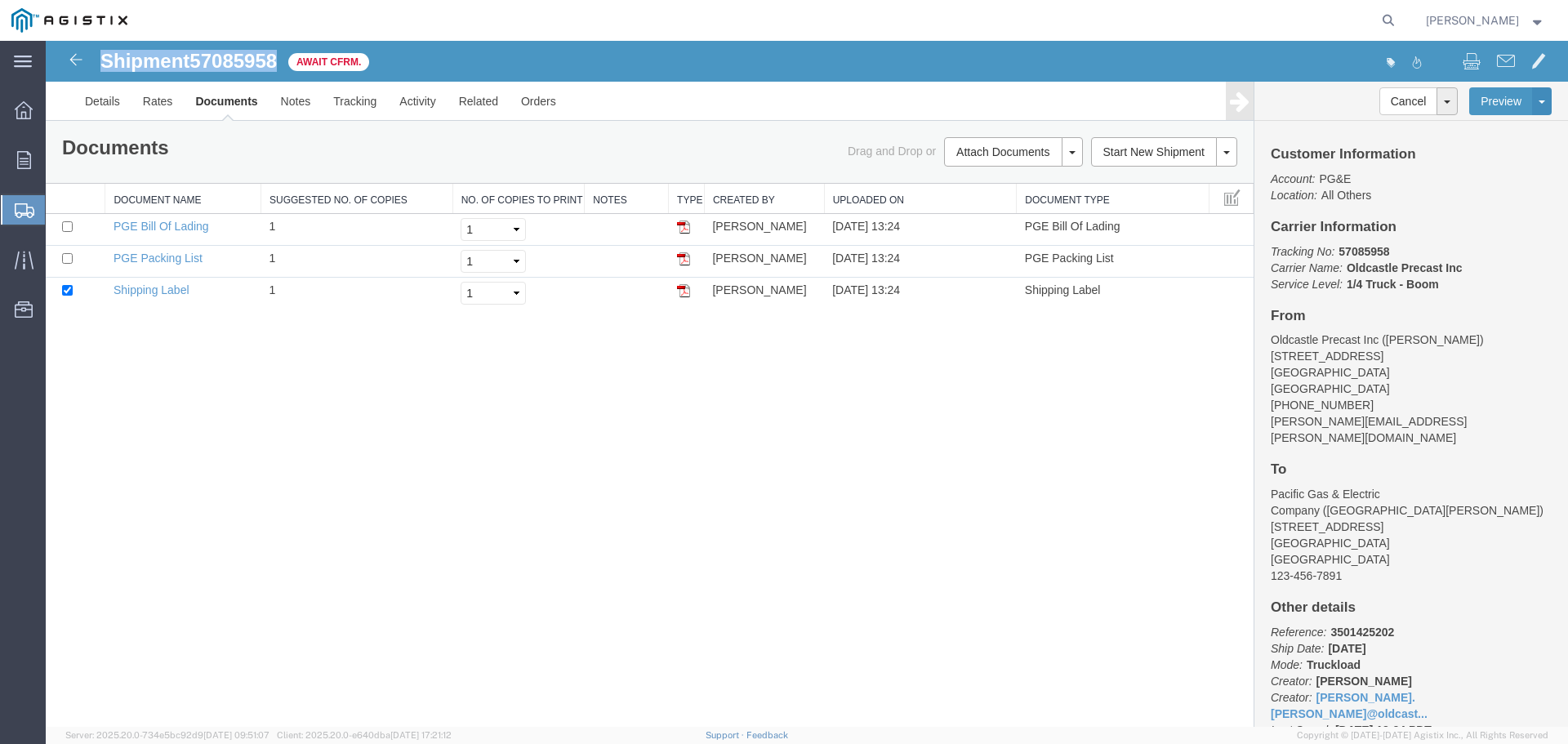
drag, startPoint x: 105, startPoint y: 64, endPoint x: 281, endPoint y: 64, distance: 176.0
click at [277, 64] on h1 "Shipment 57085958" at bounding box center [189, 61] width 177 height 21
copy h1 "Shipment 57085958"
click at [356, 96] on link "Tracking" at bounding box center [355, 101] width 66 height 40
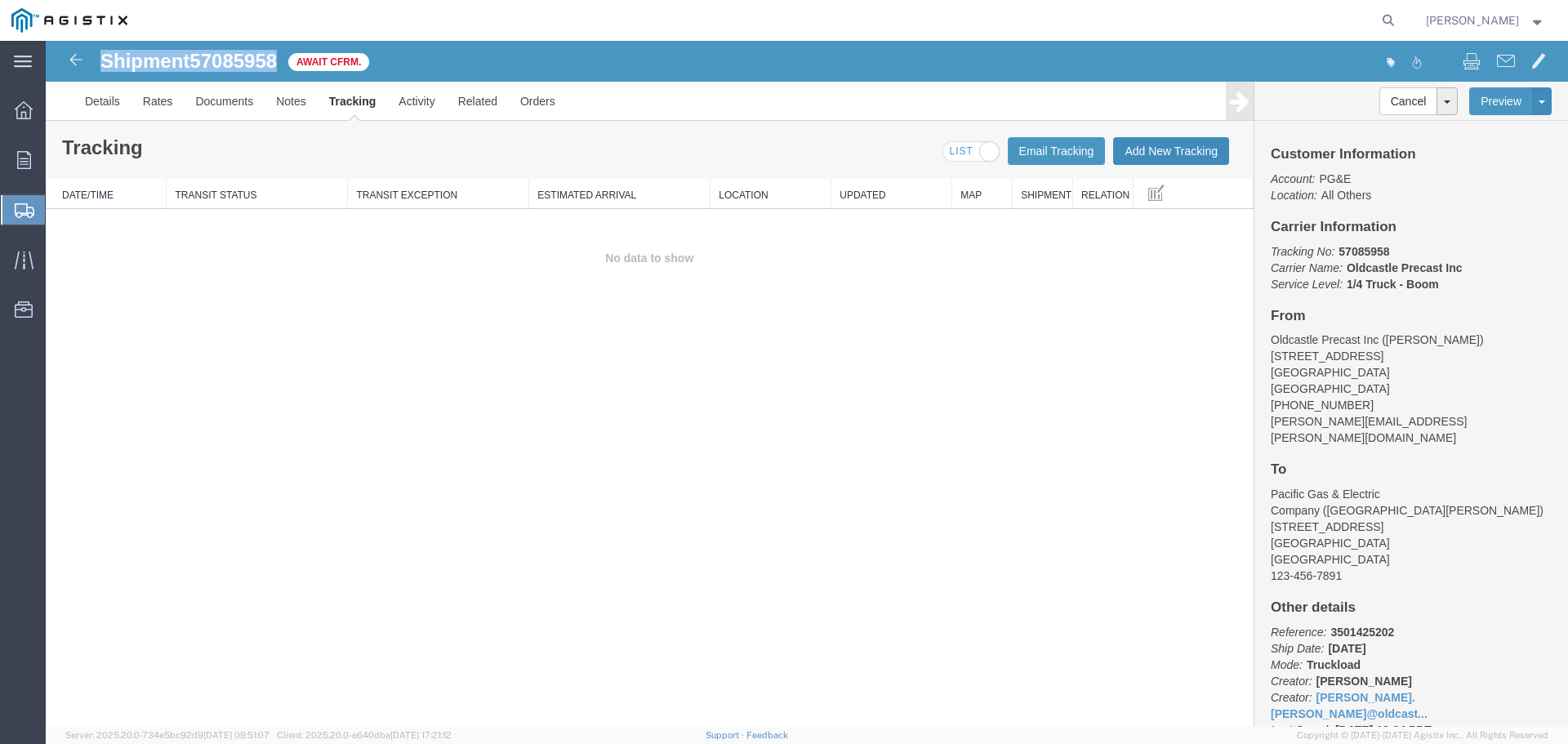
click at [1141, 145] on button "Add New Tracking" at bounding box center [1171, 151] width 116 height 28
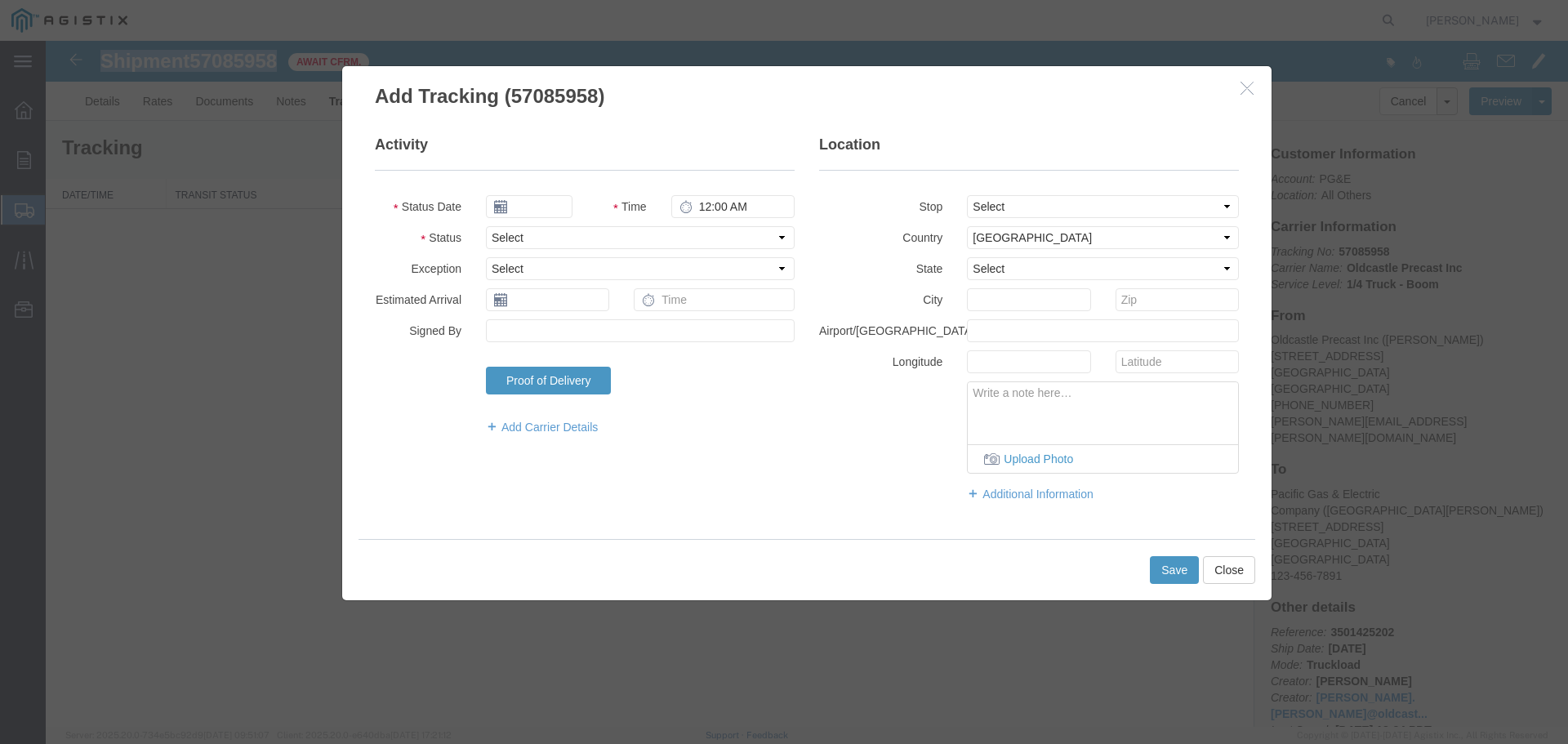
type input "10/09/2025"
type input "2:00 PM"
click at [513, 232] on select "Select Arrival Notice Available Arrival Notice Imported Arrive at Delivery Loca…" at bounding box center [640, 238] width 309 height 23
select select "DELIVRED"
click at [486, 226] on select "Select Arrival Notice Available Arrival Notice Imported Arrive at Delivery Loca…" at bounding box center [640, 238] width 309 height 23
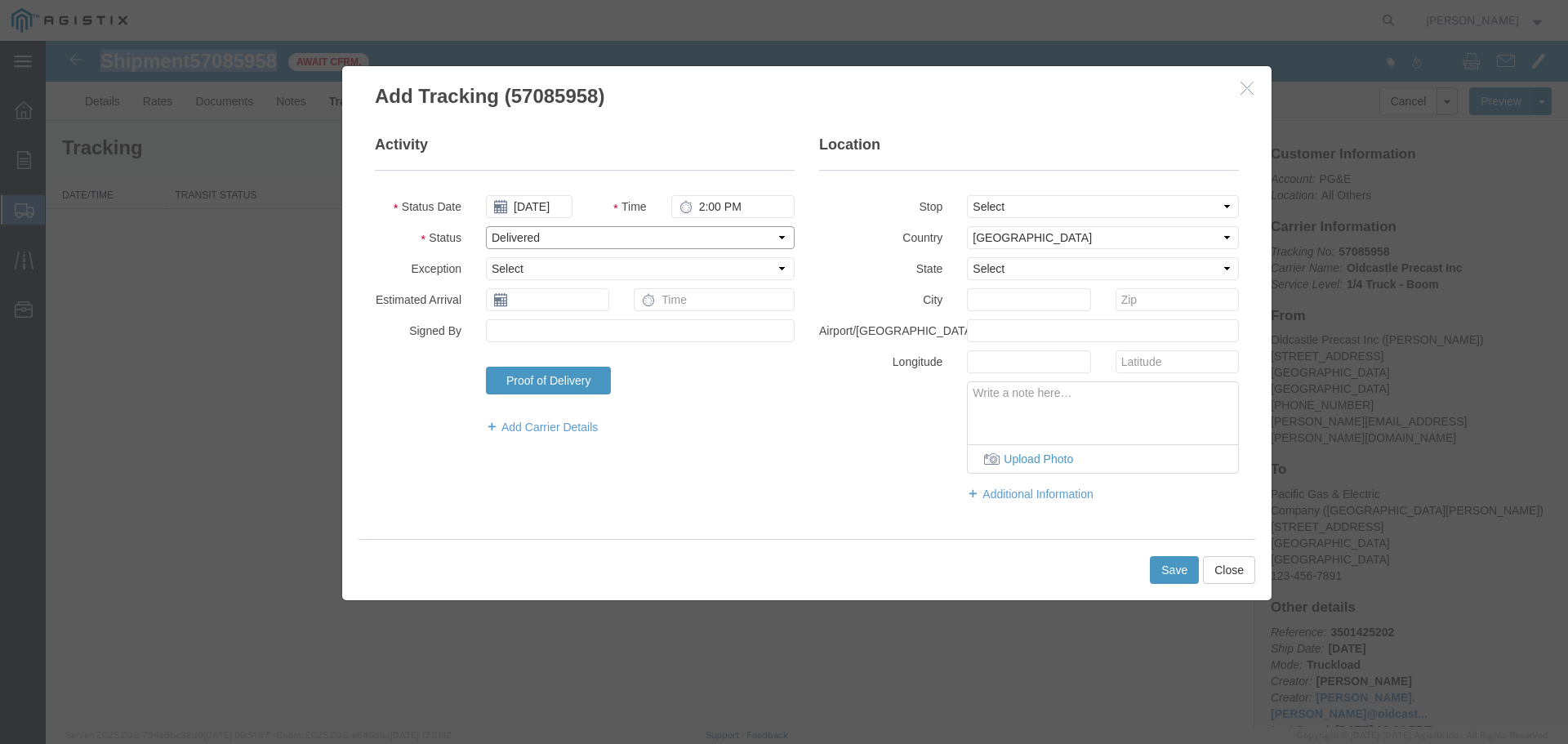
click at [559, 243] on select "Select Arrival Notice Available Arrival Notice Imported Arrive at Delivery Loca…" at bounding box center [640, 238] width 309 height 23
click at [559, 242] on select "Select Arrival Notice Available Arrival Notice Imported Arrive at Delivery Loca…" at bounding box center [640, 238] width 309 height 23
click at [1165, 575] on button "Save" at bounding box center [1174, 570] width 49 height 28
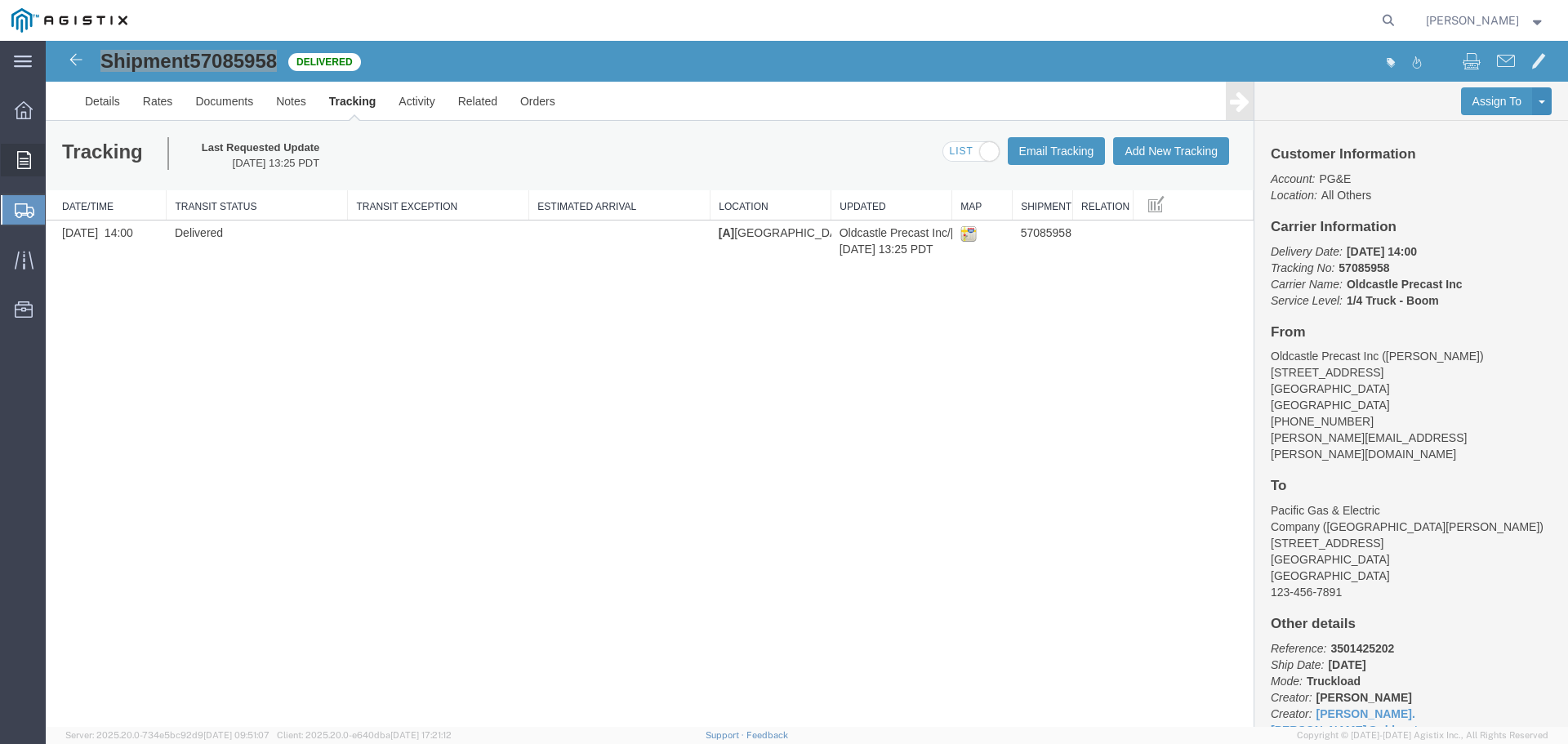
click at [30, 162] on icon at bounding box center [24, 160] width 14 height 18
